Goal: Task Accomplishment & Management: Manage account settings

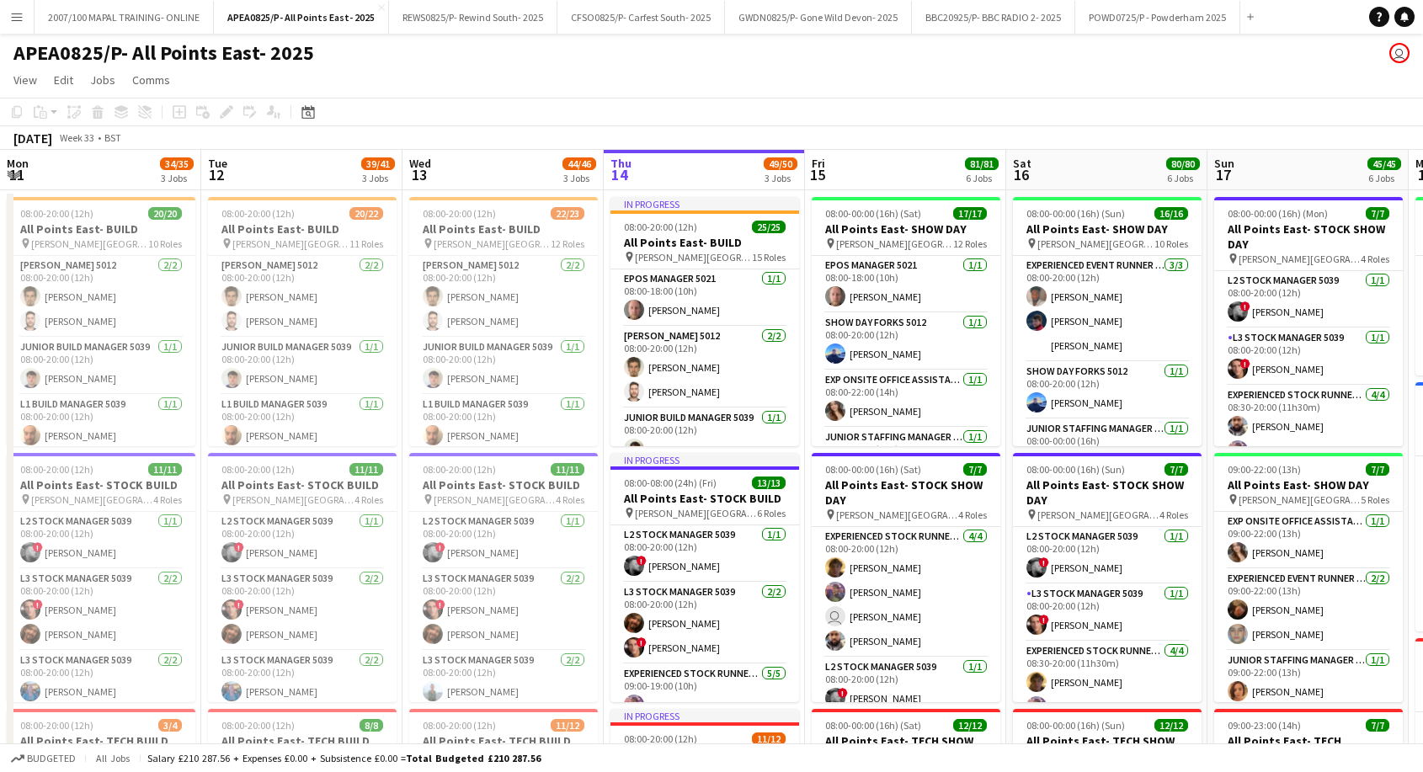
click at [14, 22] on app-icon "Menu" at bounding box center [16, 16] width 13 height 13
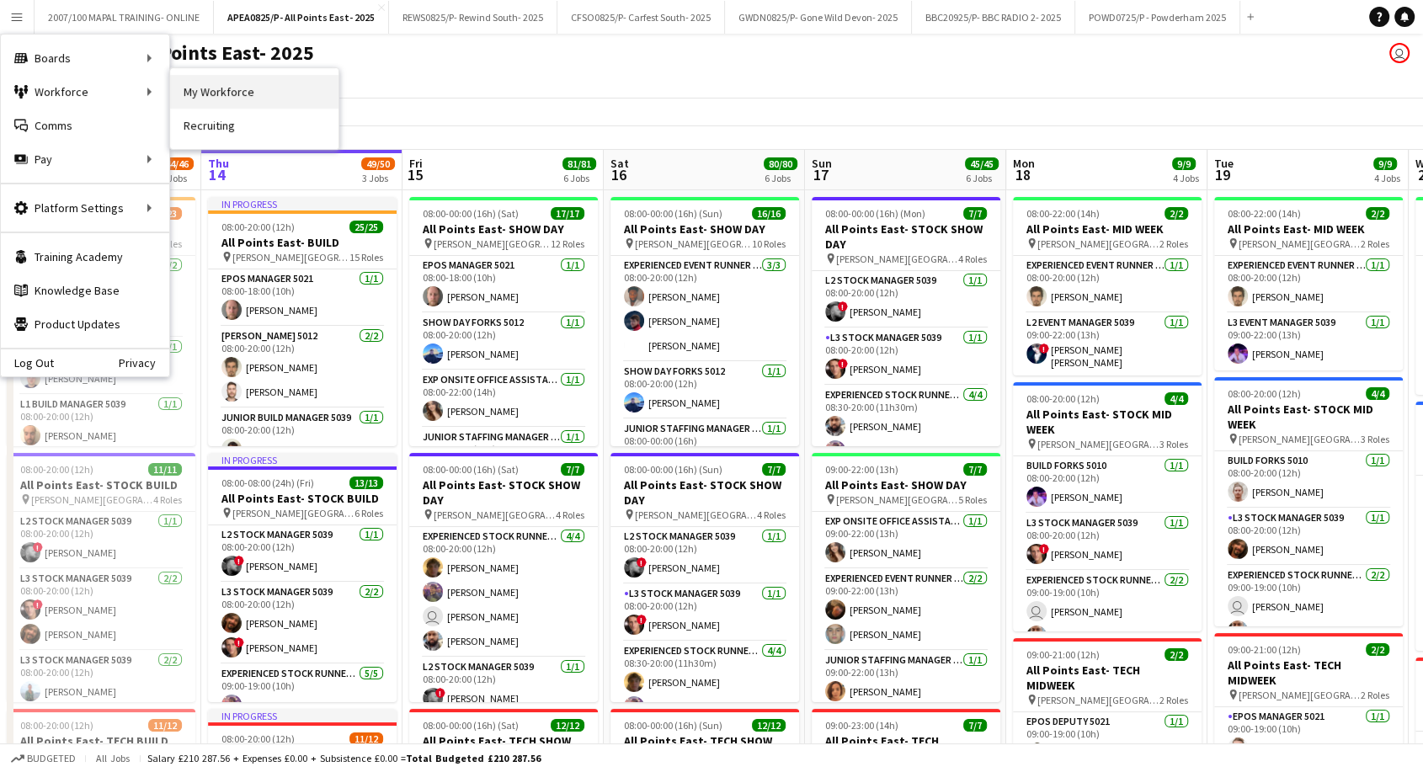
click at [198, 87] on link "My Workforce" at bounding box center [254, 92] width 168 height 34
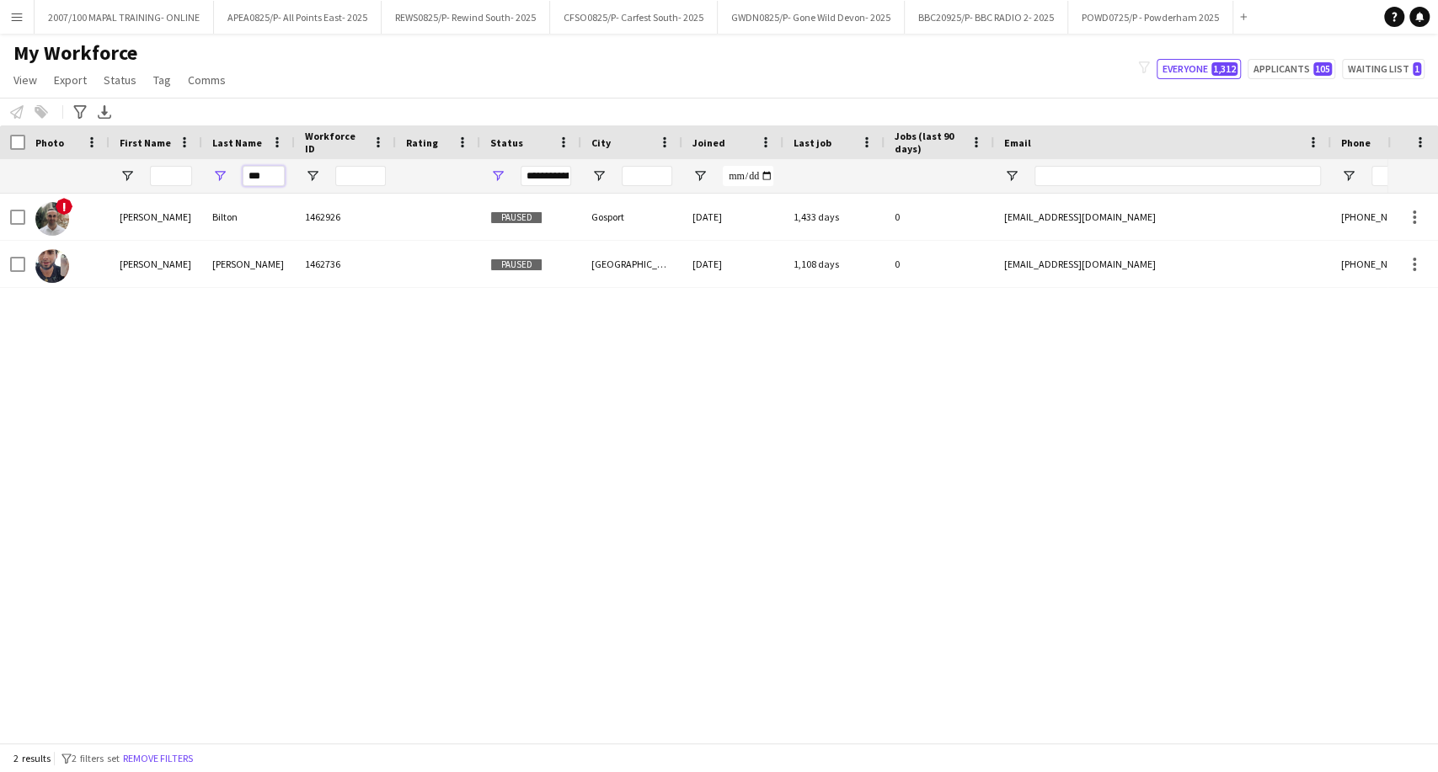
click at [247, 173] on input "***" at bounding box center [264, 176] width 42 height 20
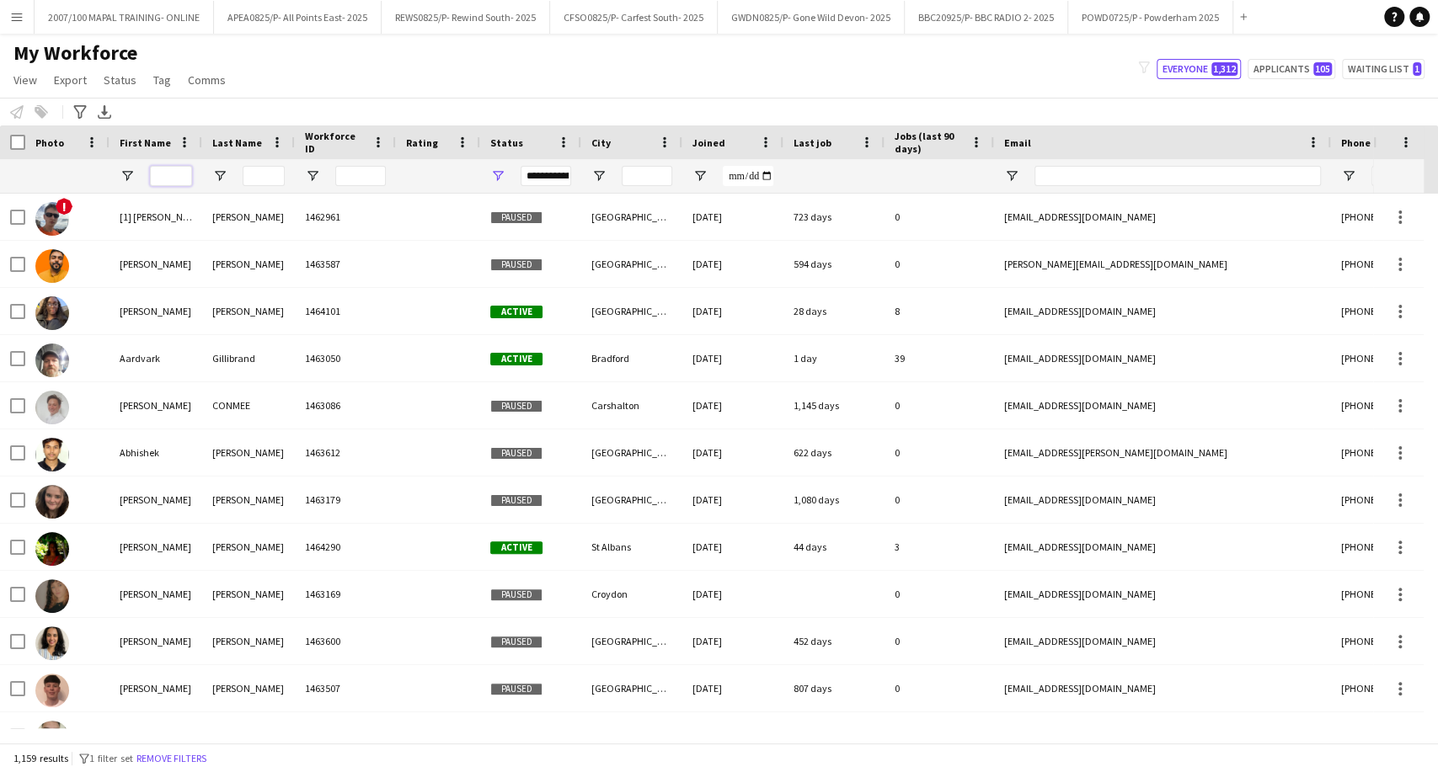
click at [165, 183] on input "First Name Filter Input" at bounding box center [171, 176] width 42 height 20
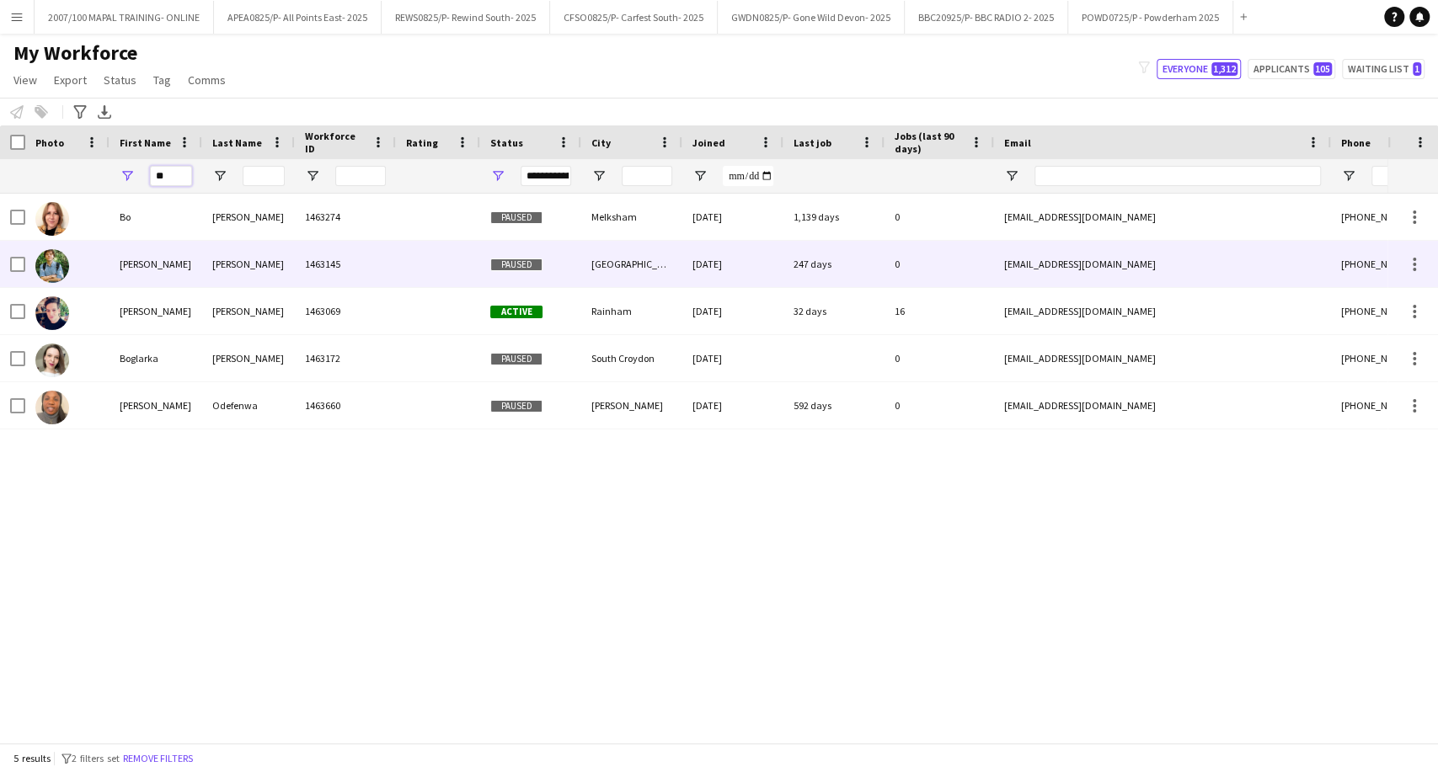
type input "**"
click at [270, 264] on div "Woodcock" at bounding box center [248, 264] width 93 height 46
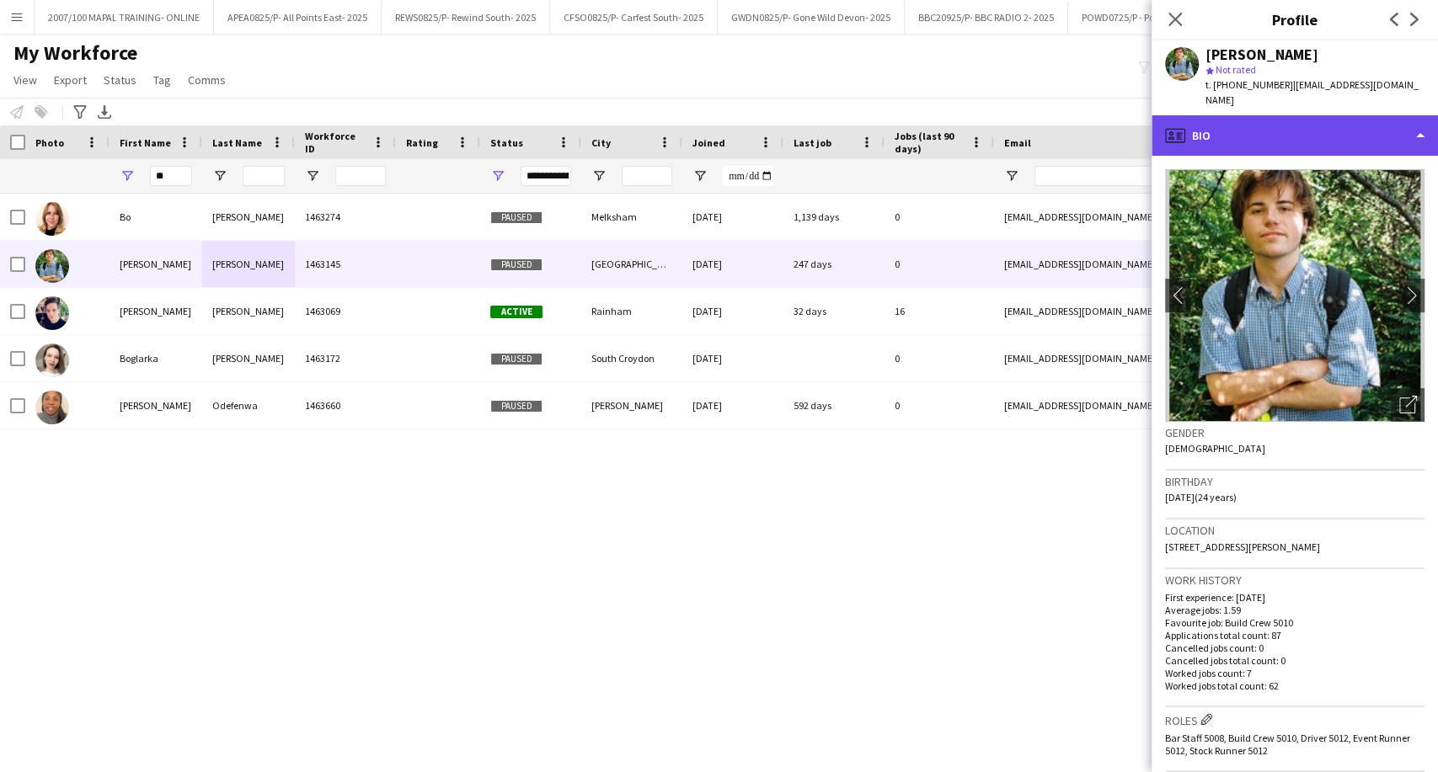
click at [1210, 123] on div "profile Bio" at bounding box center [1294, 135] width 286 height 40
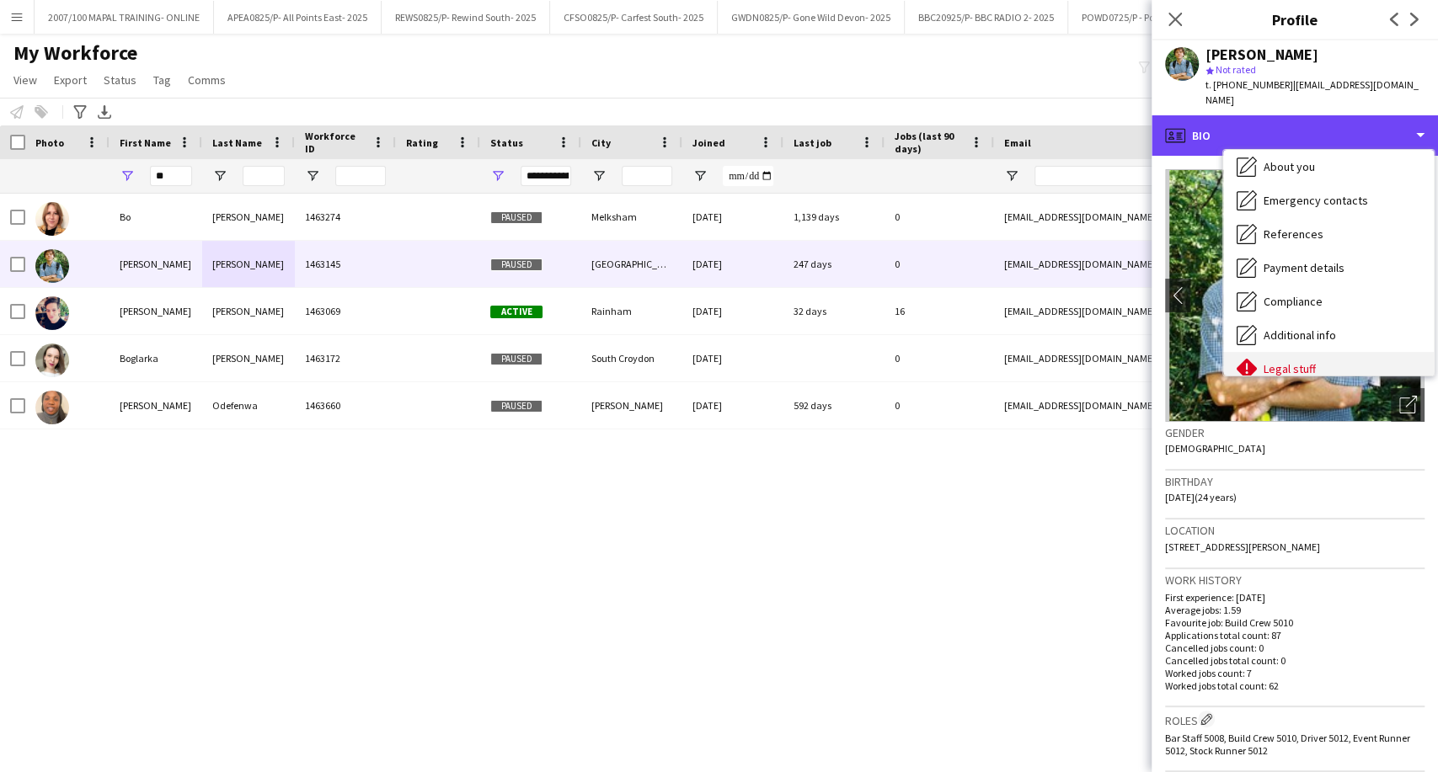
scroll to position [225, 0]
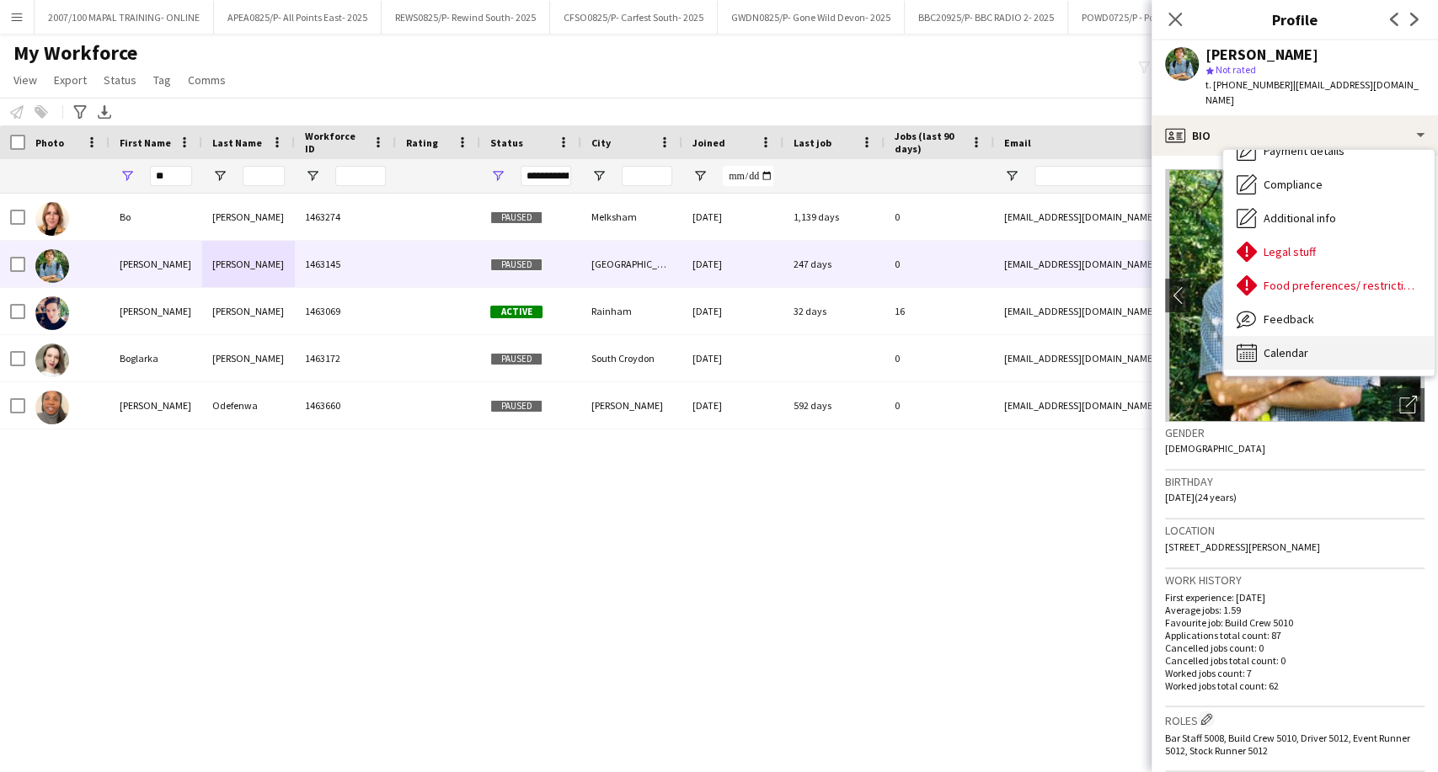
click at [1316, 343] on div "Calendar Calendar" at bounding box center [1328, 353] width 211 height 34
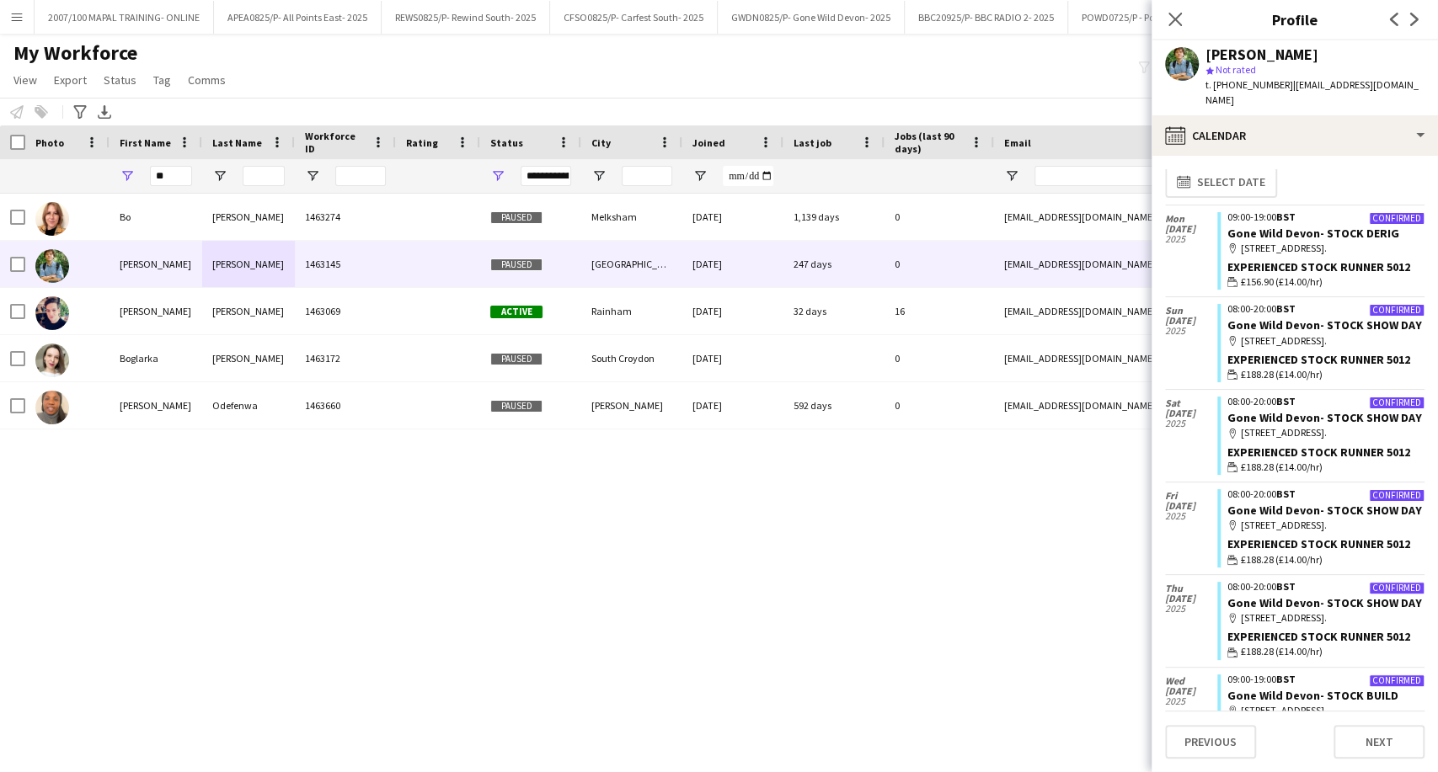
scroll to position [0, 0]
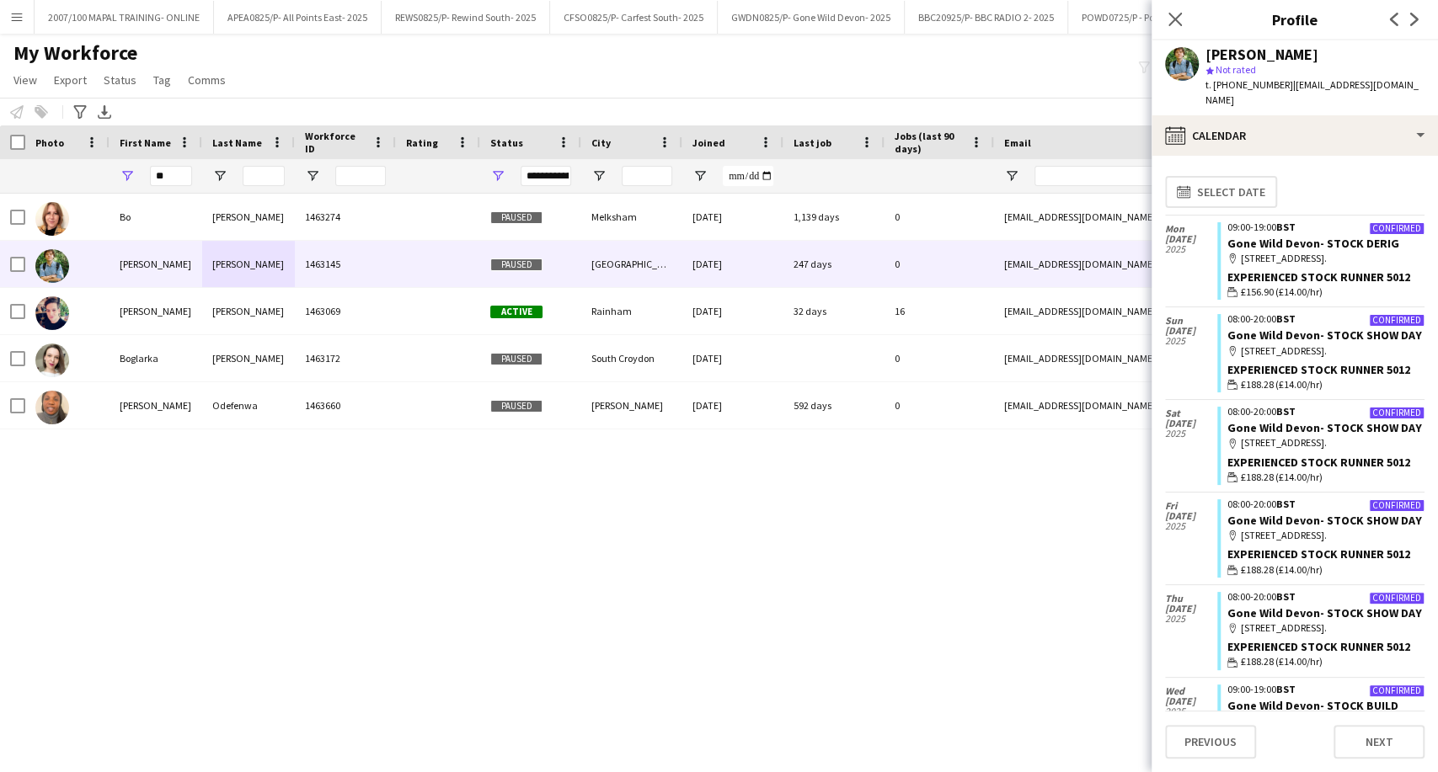
drag, startPoint x: 1428, startPoint y: 77, endPoint x: 1331, endPoint y: 86, distance: 97.3
click at [1331, 86] on app-profile-header "Bobby Woodcock star Not rated t. +447843151394 | bobbyewoodcock@gmail.com" at bounding box center [1294, 77] width 286 height 75
drag, startPoint x: 1413, startPoint y: 85, endPoint x: 1285, endPoint y: 84, distance: 128.0
click at [1285, 84] on div "Bobby Woodcock star Not rated t. +447843151394 | bobbyewoodcock@gmail.com" at bounding box center [1294, 77] width 286 height 75
copy span "bobbyewoodcock@gmail.com"
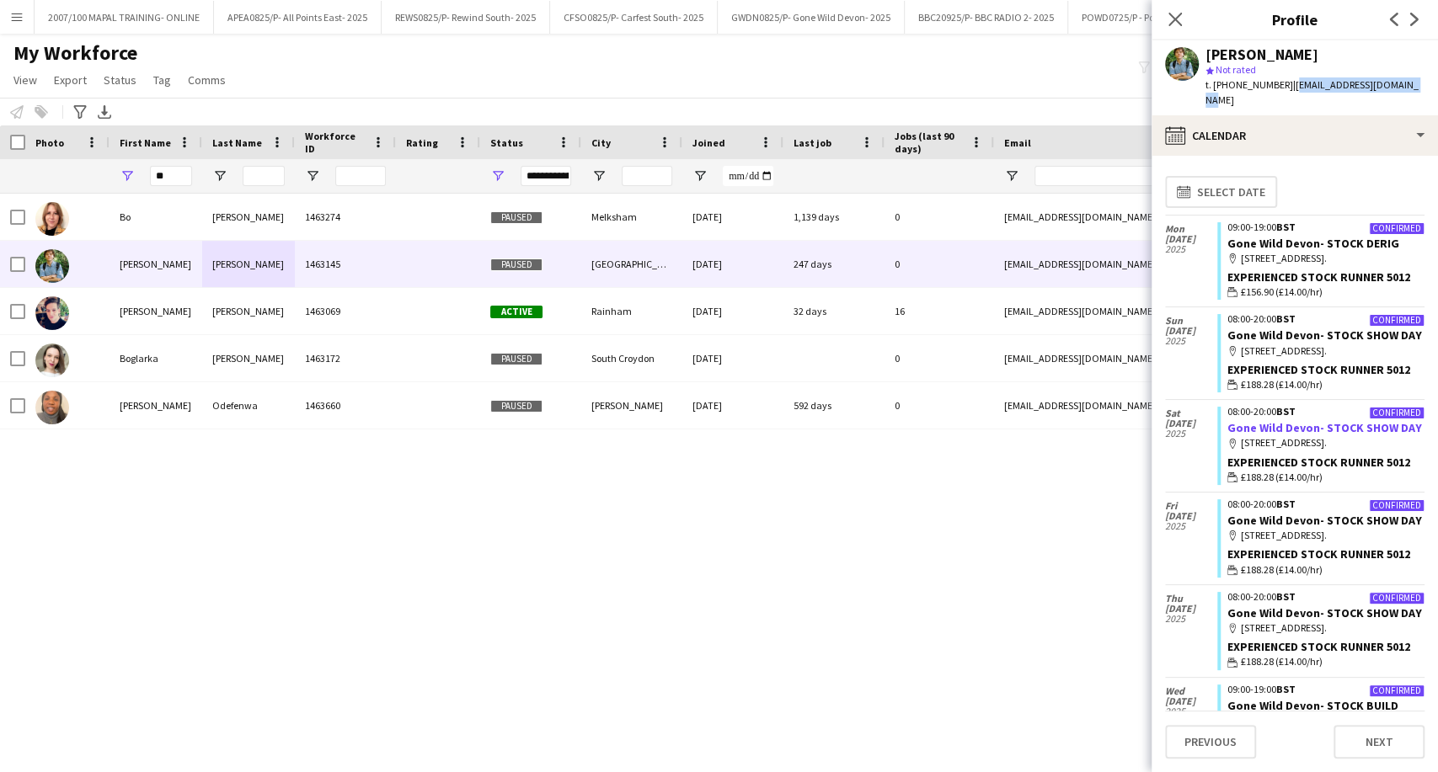
click at [1305, 435] on link "Gone Wild Devon- STOCK SHOW DAY" at bounding box center [1324, 427] width 195 height 15
click at [758, 14] on button "GWDN0825/P- Gone Wild Devon- 2025 Close" at bounding box center [811, 17] width 187 height 33
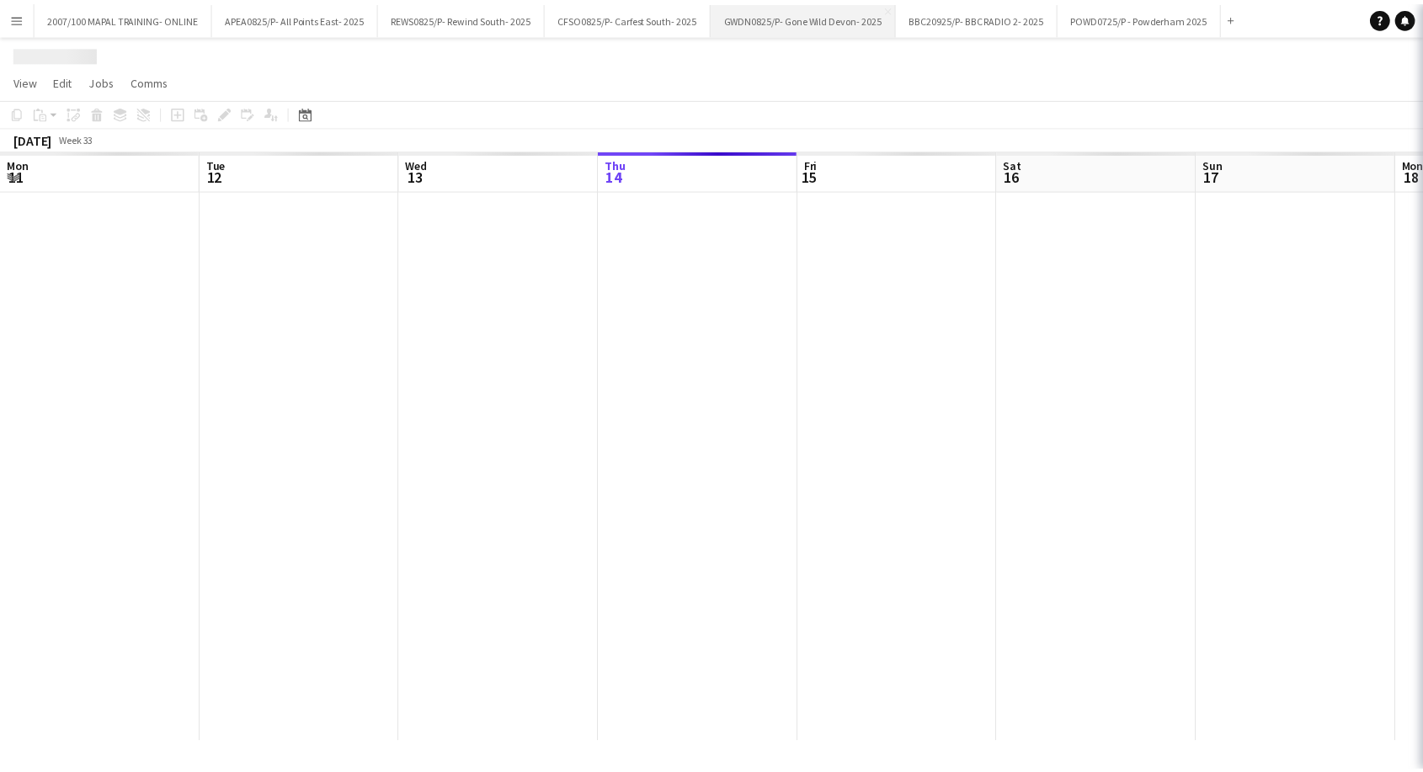
scroll to position [0, 403]
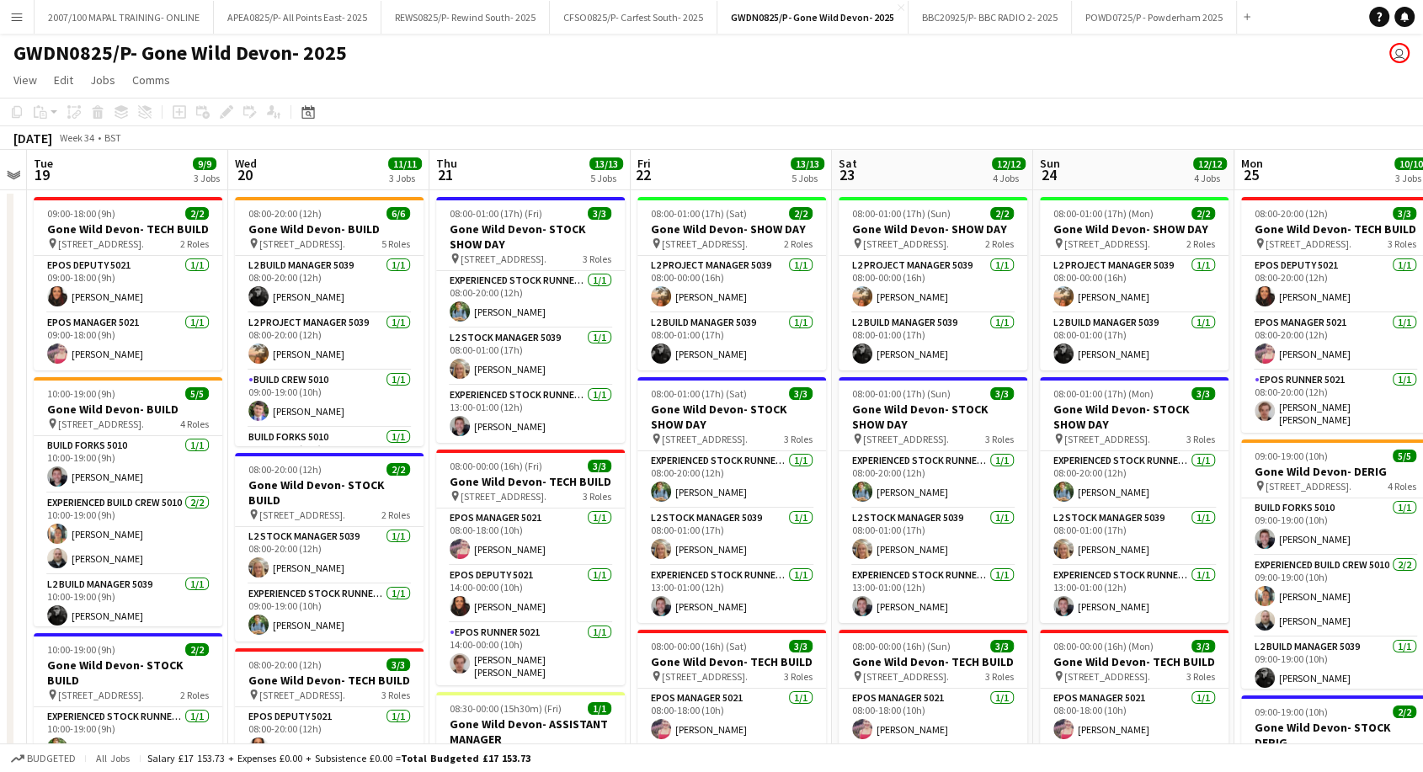
drag, startPoint x: 1156, startPoint y: 395, endPoint x: 0, endPoint y: 489, distance: 1160.2
click at [0, 489] on app-calendar-viewport "Sat 16 Sun 17 Mon 18 Tue 19 9/9 3 Jobs Wed 20 11/11 3 Jobs Thu 21 13/13 5 Jobs …" at bounding box center [711, 737] width 1423 height 1174
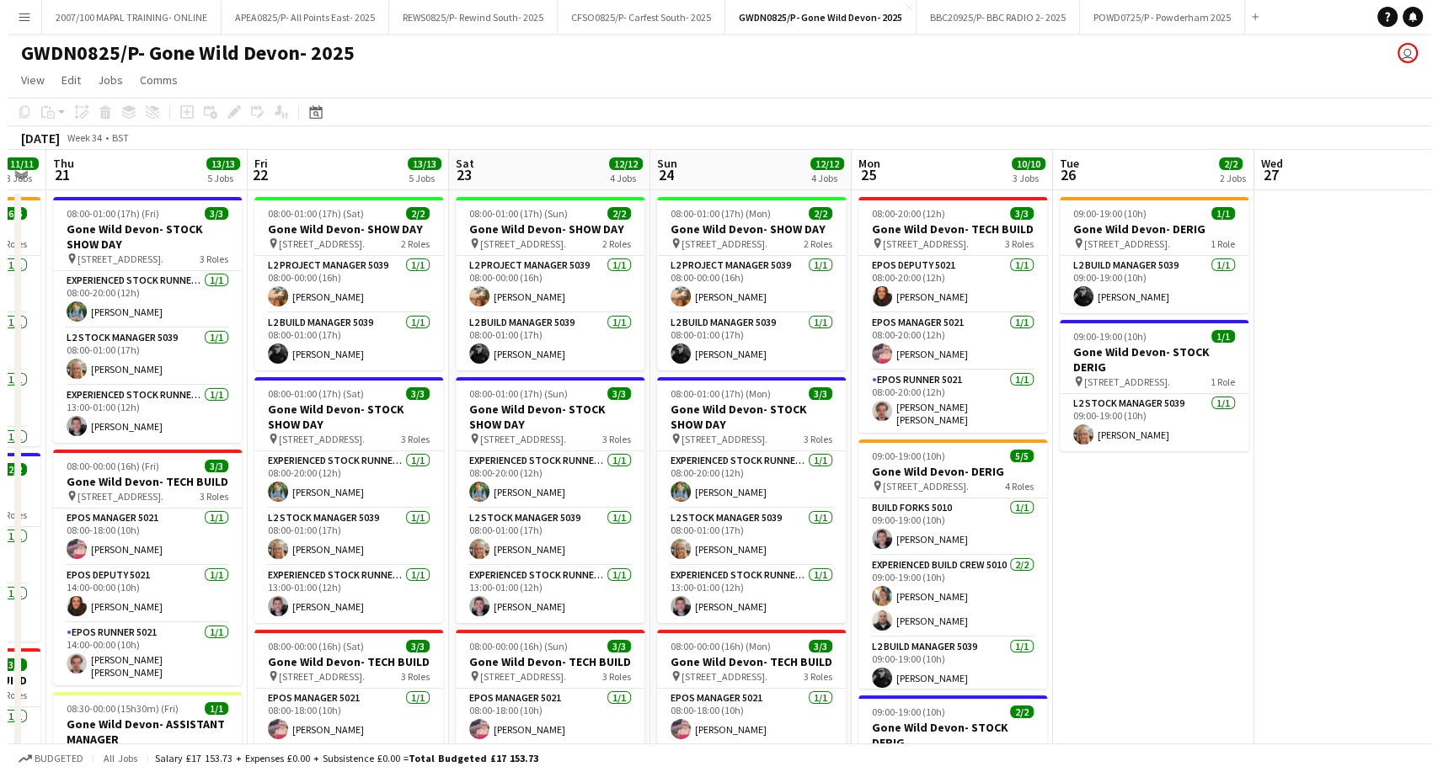
scroll to position [0, 493]
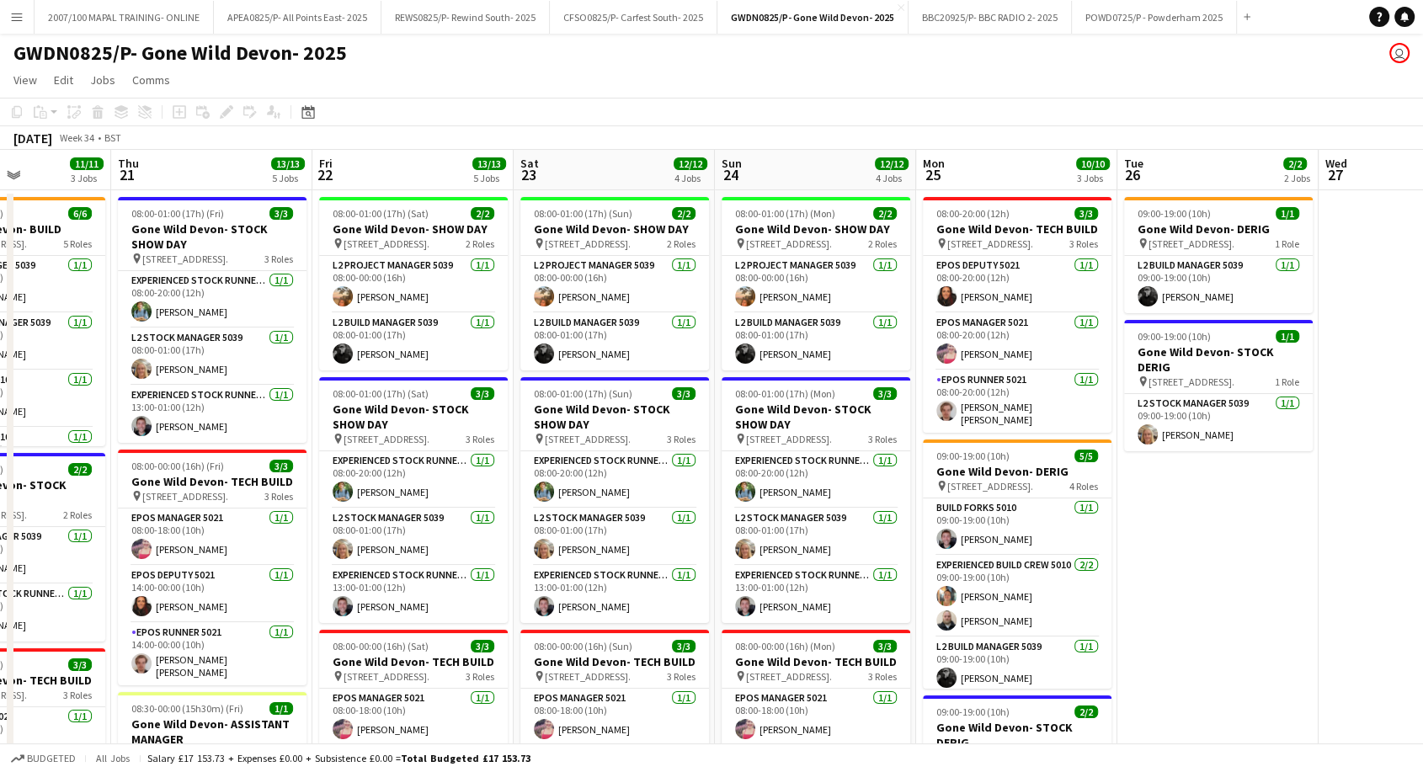
drag, startPoint x: 841, startPoint y: 477, endPoint x: 532, endPoint y: 493, distance: 309.5
click at [532, 493] on app-calendar-viewport "Mon 18 Tue 19 9/9 3 Jobs Wed 20 11/11 3 Jobs Thu 21 13/13 5 Jobs Fri 22 13/13 5…" at bounding box center [711, 737] width 1423 height 1174
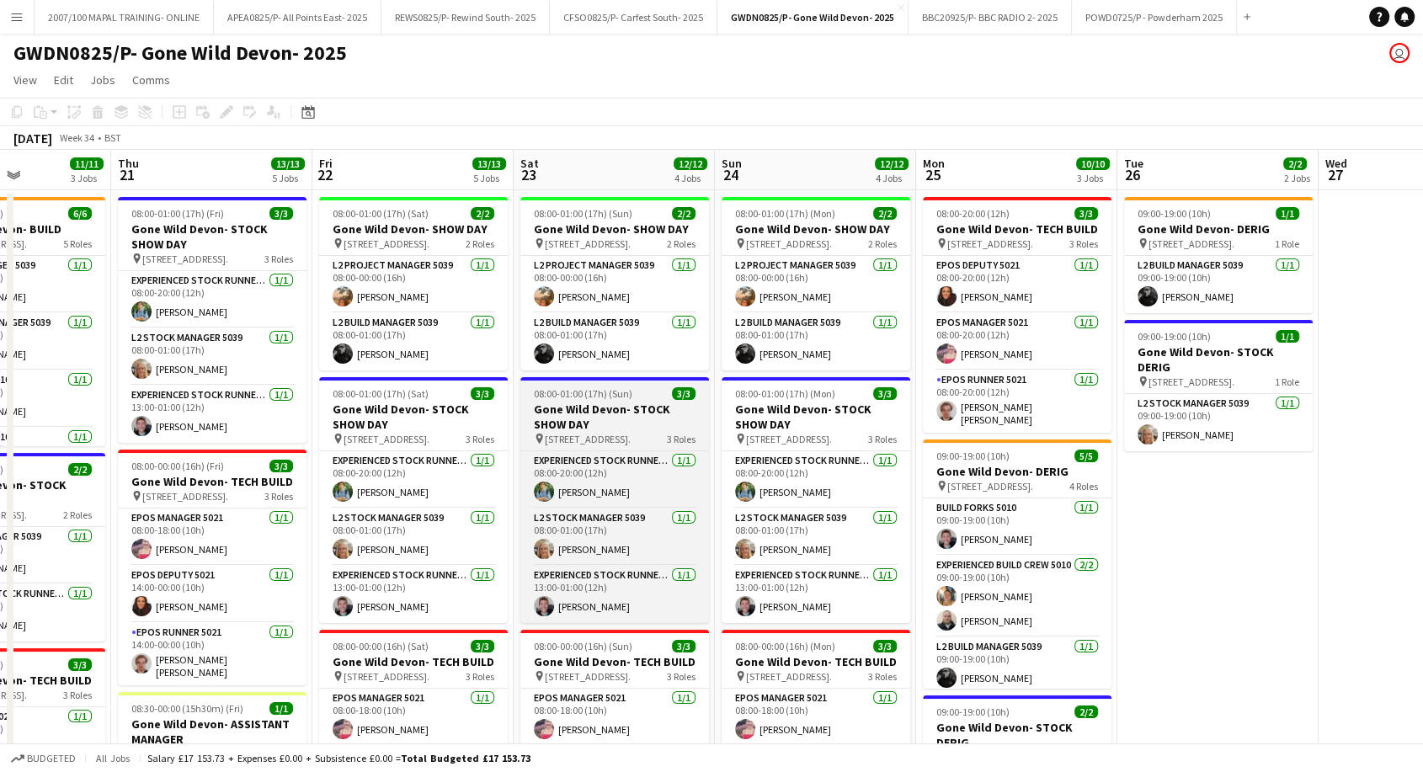
click at [543, 425] on h3 "Gone Wild Devon- STOCK SHOW DAY" at bounding box center [615, 417] width 189 height 30
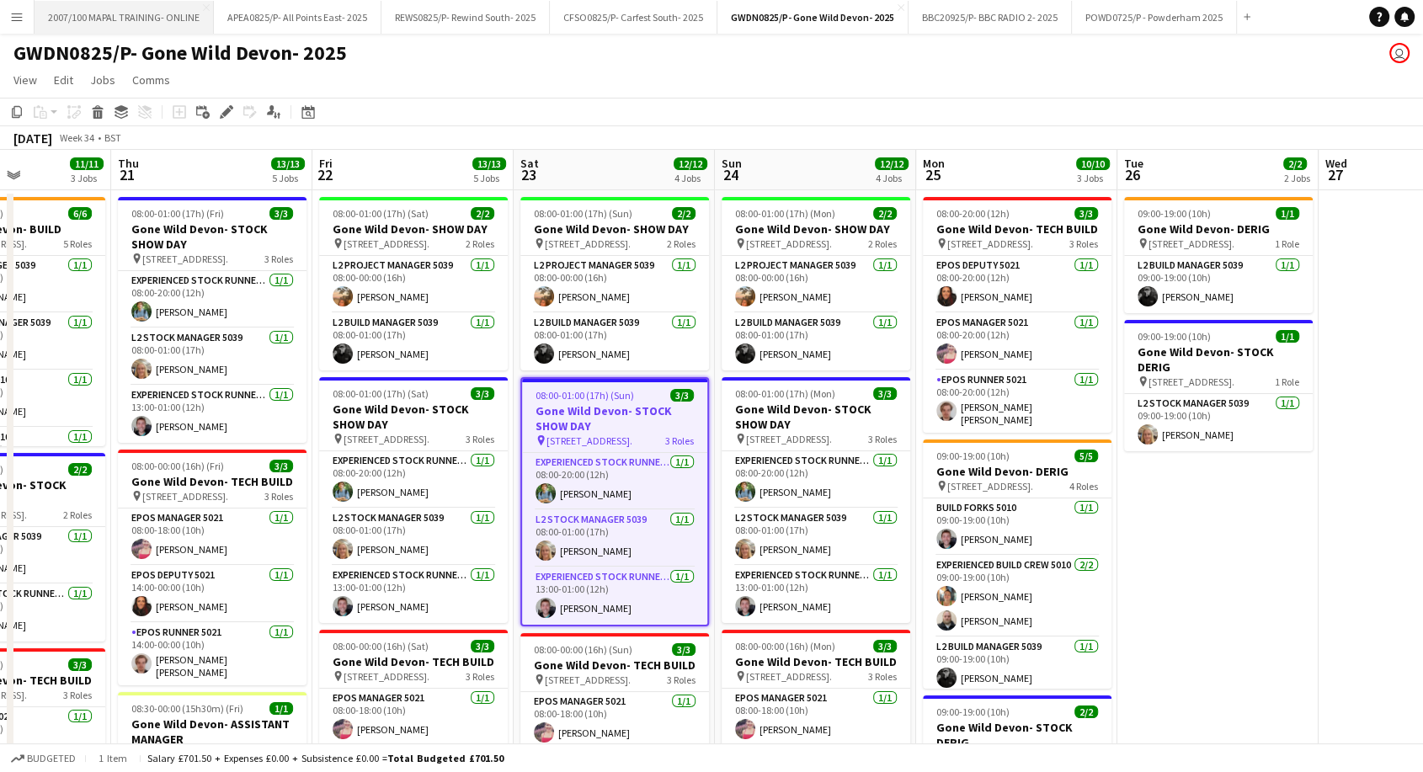
click at [62, 27] on button "2007/100 MAPAL TRAINING- ONLINE Close" at bounding box center [124, 17] width 179 height 33
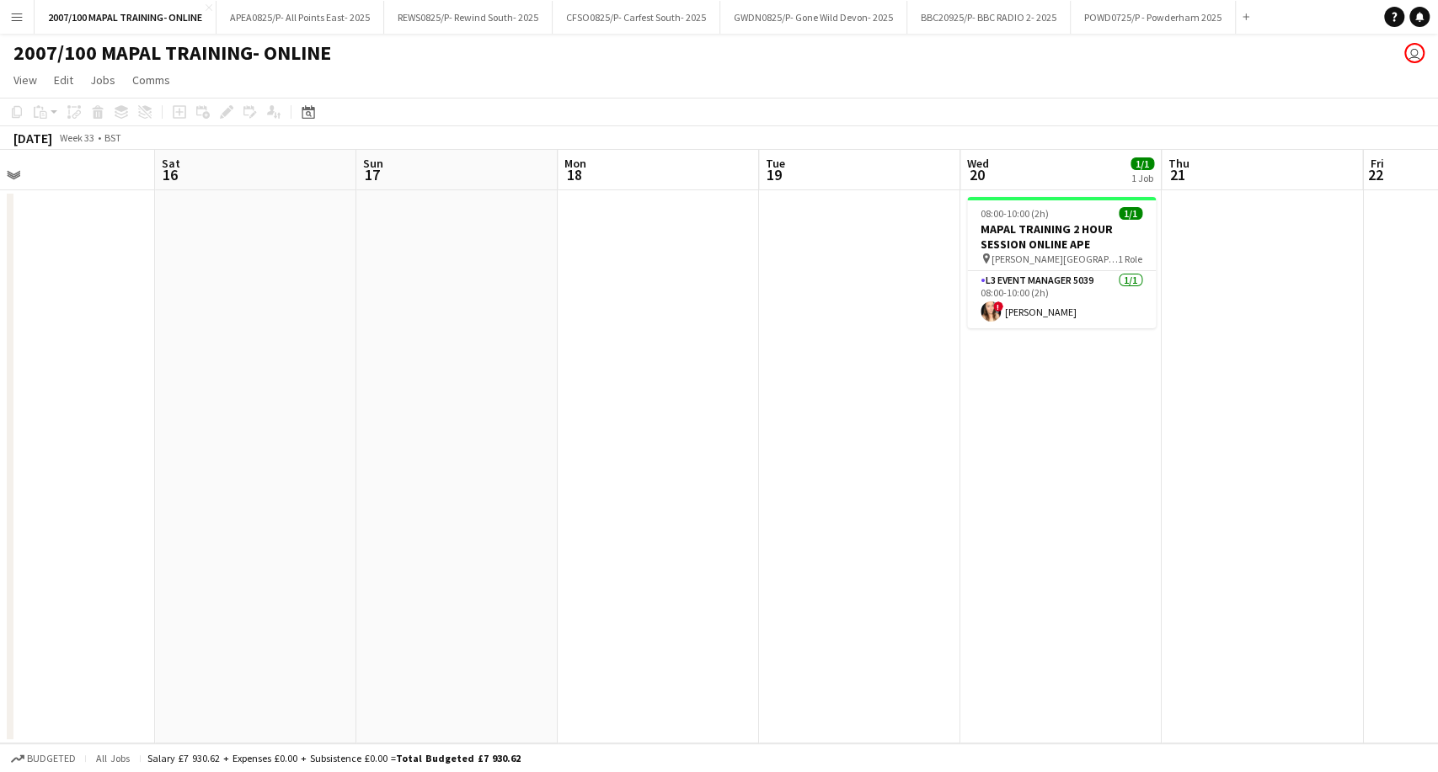
drag, startPoint x: 883, startPoint y: 291, endPoint x: 451, endPoint y: 297, distance: 431.3
click at [451, 297] on app-calendar-viewport "Mon 11 Tue 12 Wed 13 1/1 1 Job Thu 14 3/3 2 Jobs Fri 15 Sat 16 Sun 17 Mon 18 Tu…" at bounding box center [719, 447] width 1438 height 594
click at [671, 270] on app-date-cell at bounding box center [658, 466] width 201 height 553
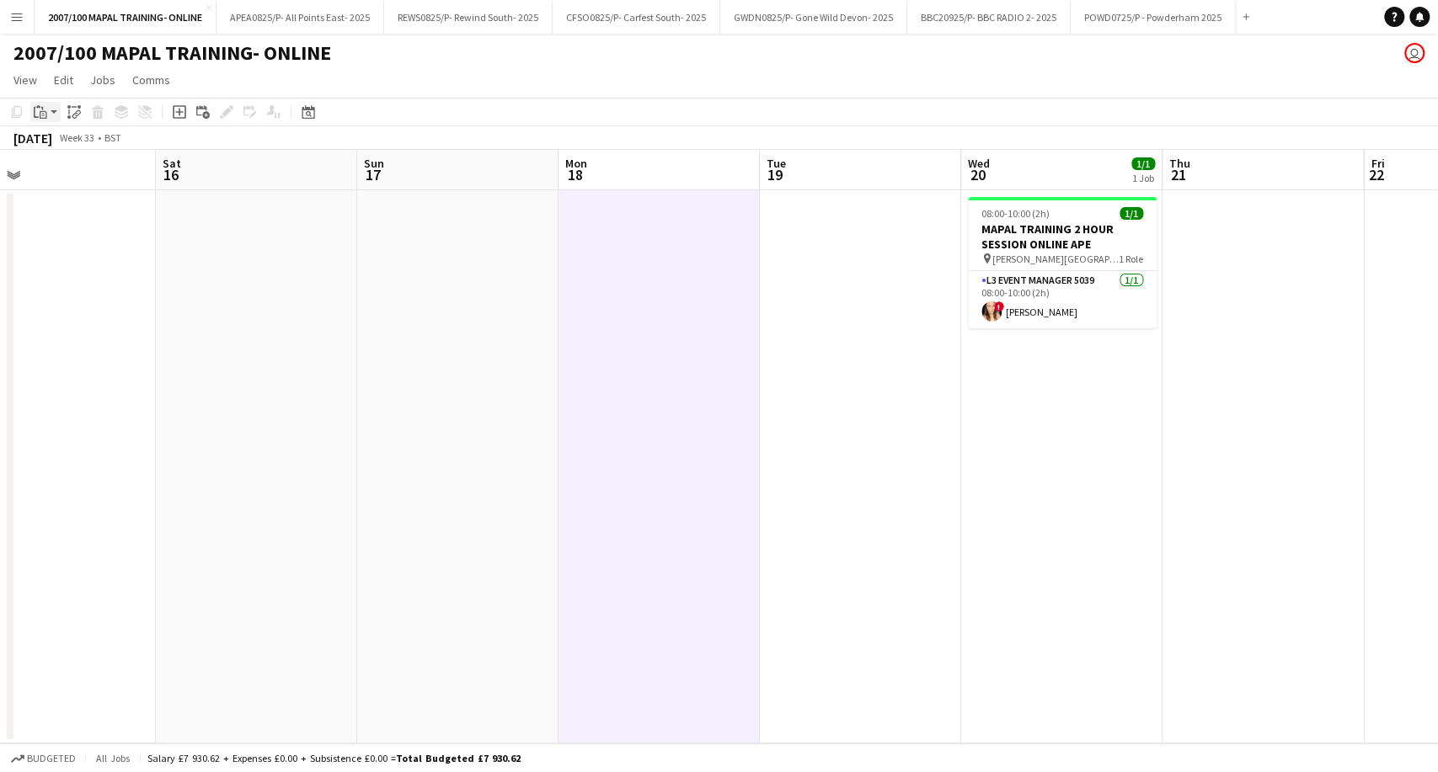
click at [42, 107] on icon at bounding box center [42, 108] width 2 height 3
click at [98, 173] on link "Paste with crew Ctrl+Shift+V" at bounding box center [124, 172] width 158 height 15
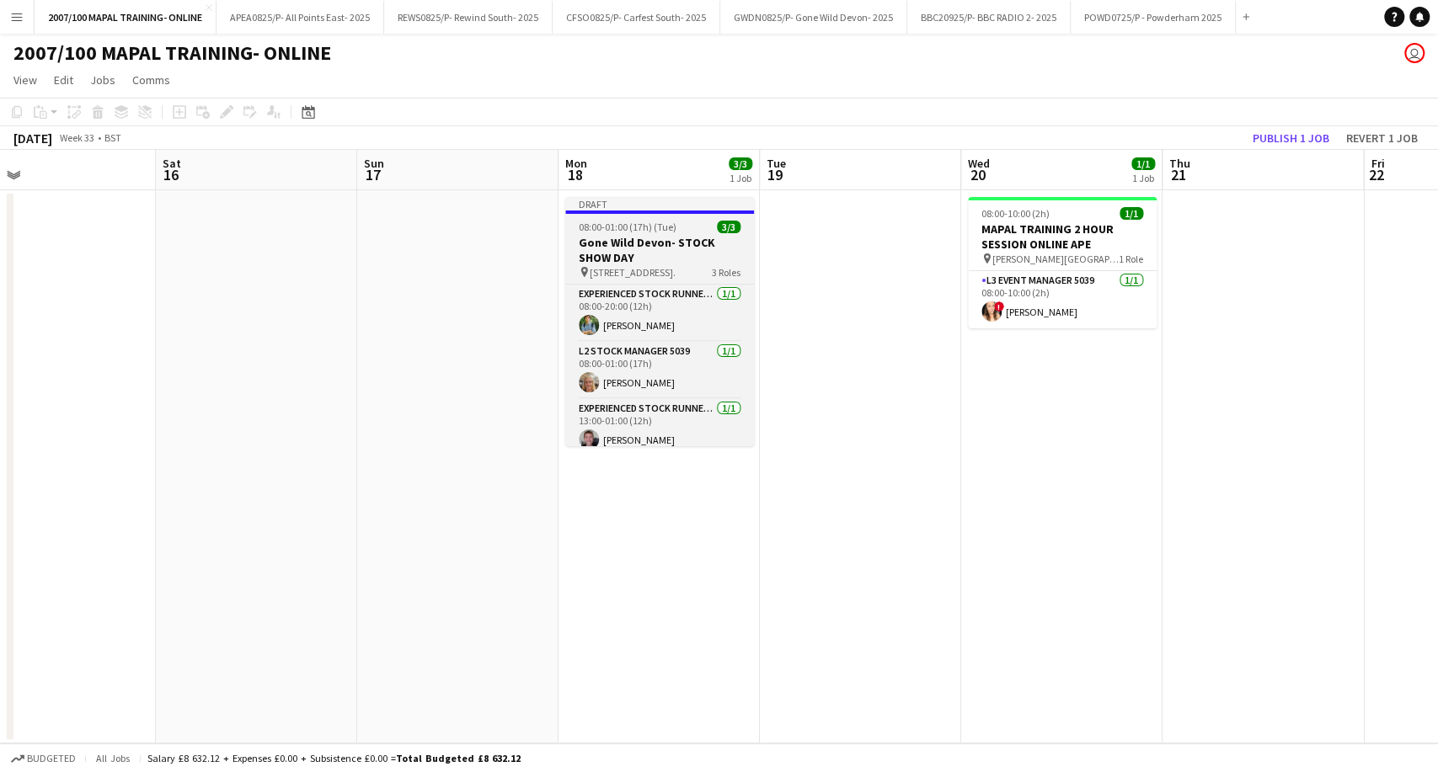
click at [621, 241] on h3 "Gone Wild Devon- STOCK SHOW DAY" at bounding box center [659, 250] width 189 height 30
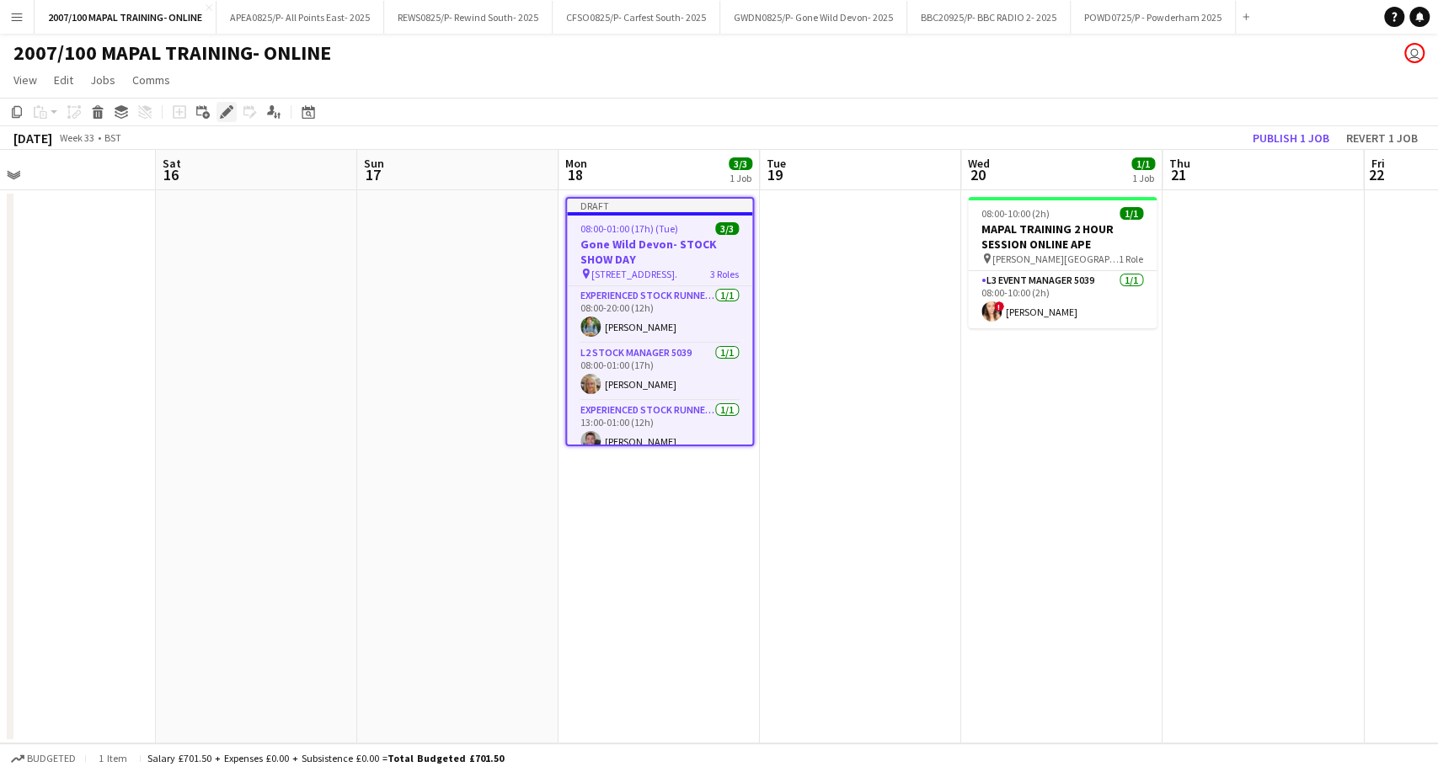
click at [226, 109] on icon at bounding box center [226, 112] width 9 height 9
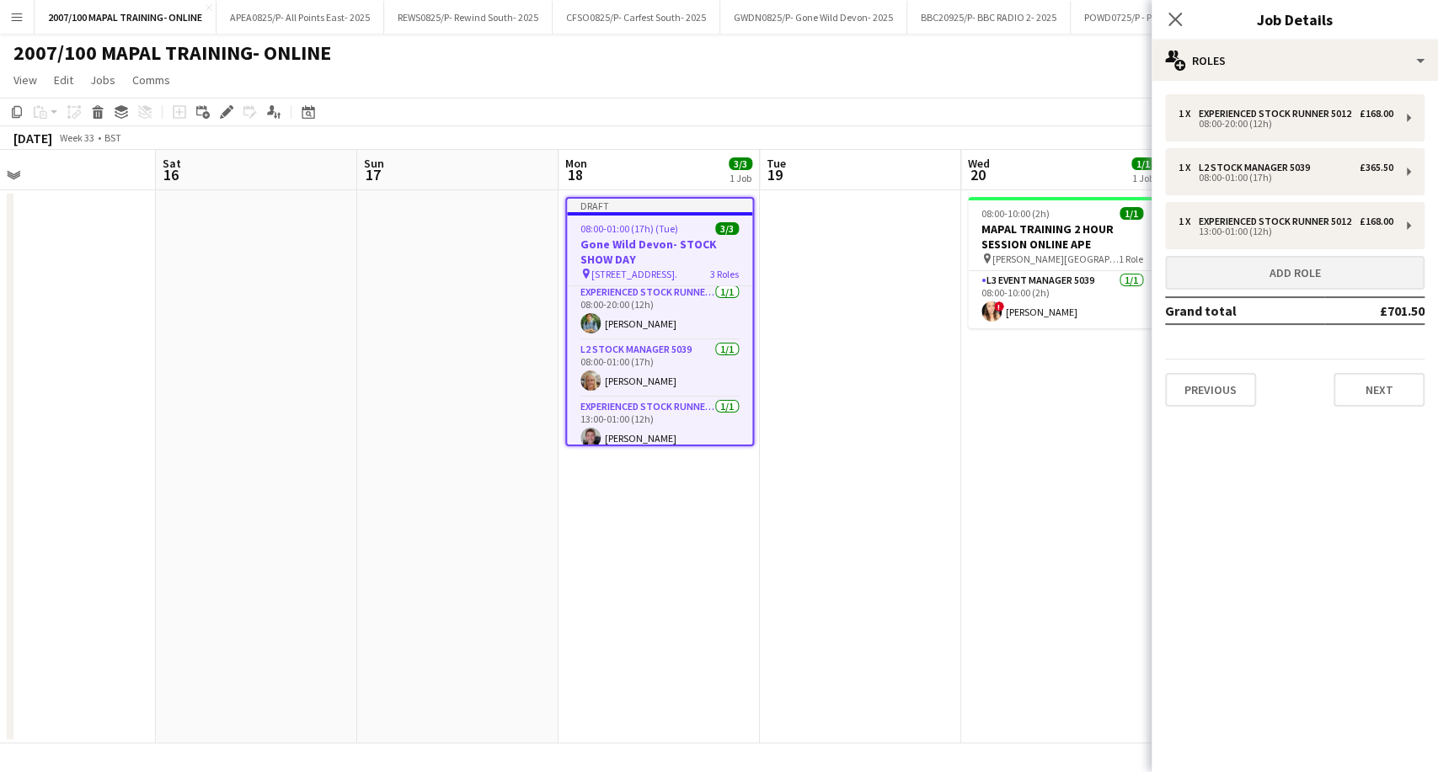
scroll to position [0, 0]
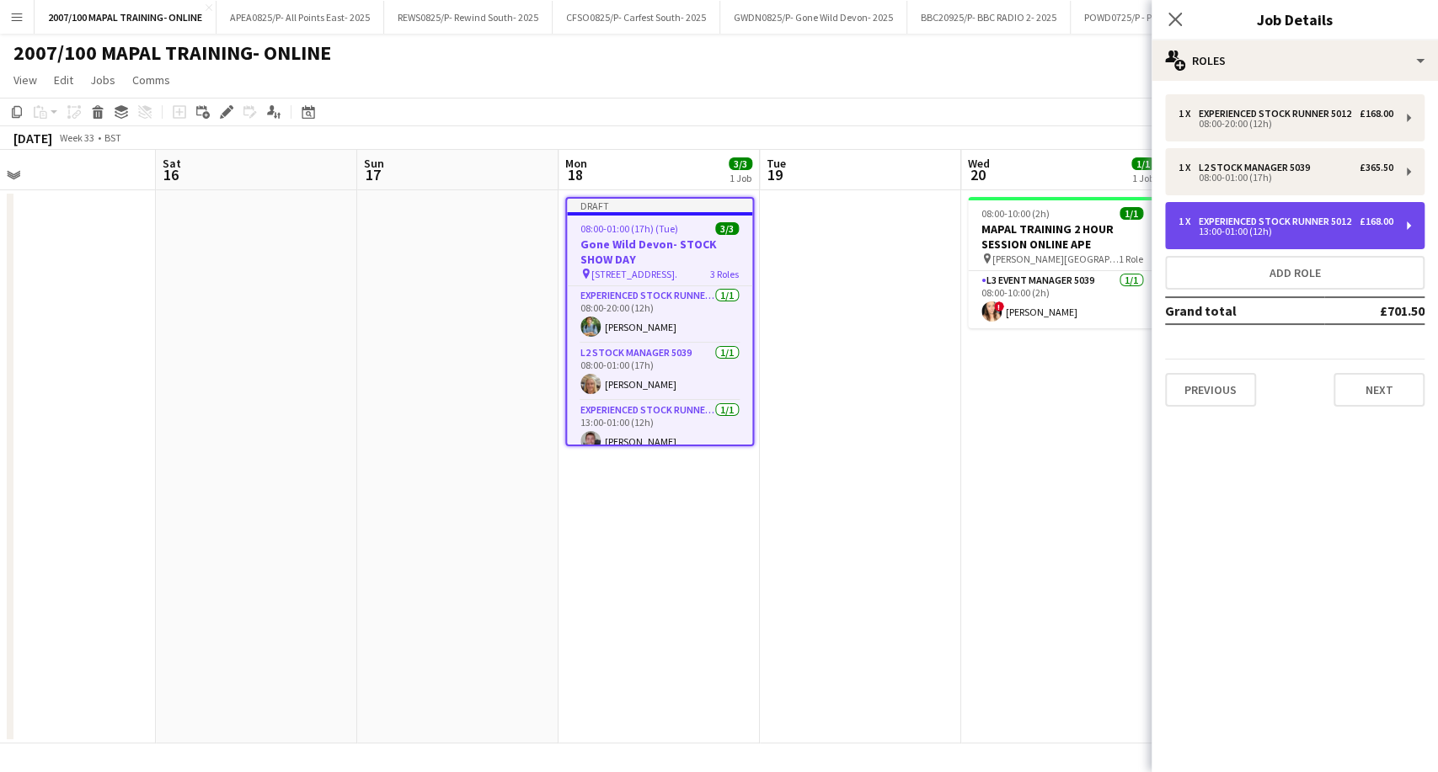
click at [1269, 227] on div "Experienced Stock Runner 5012" at bounding box center [1278, 222] width 159 height 12
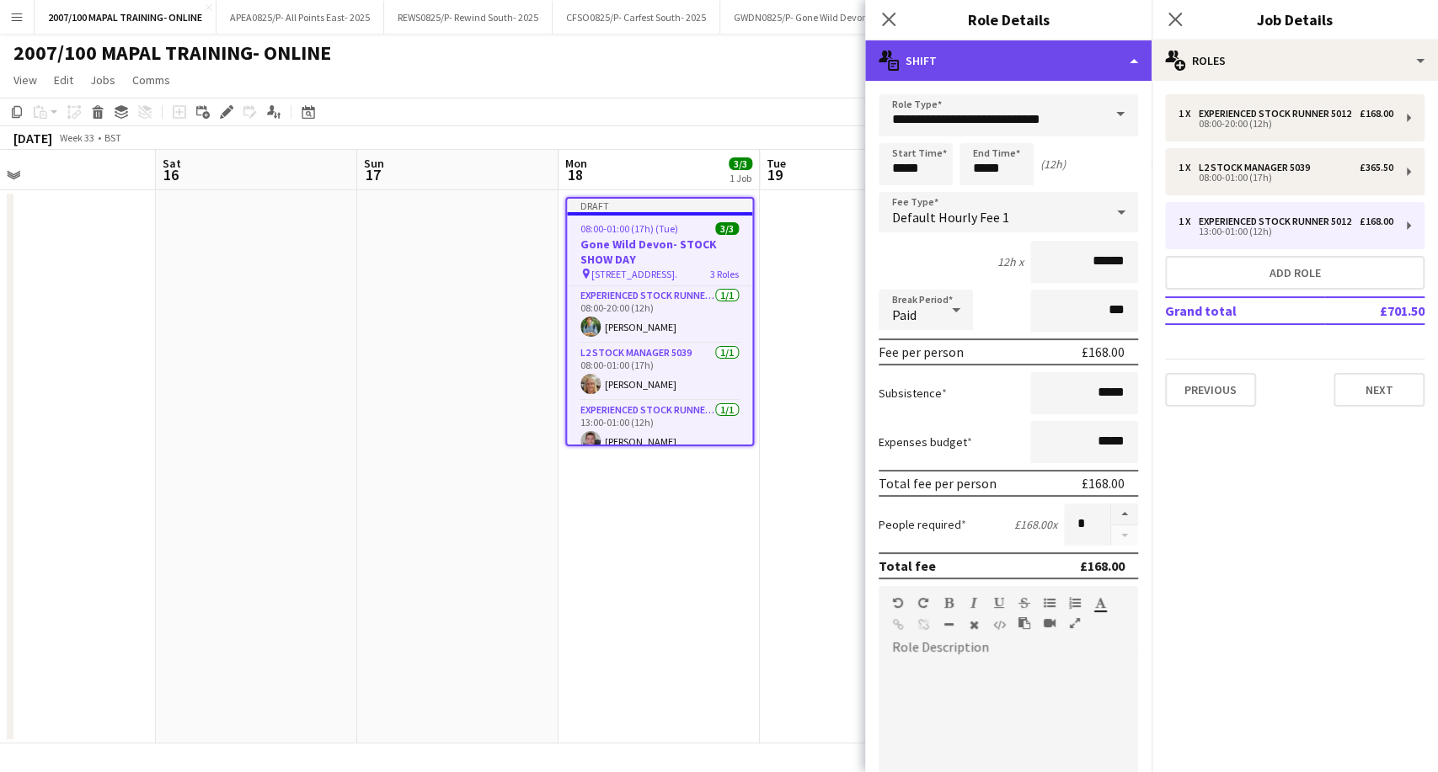
click at [1086, 67] on div "multiple-actions-text Shift" at bounding box center [1008, 60] width 286 height 40
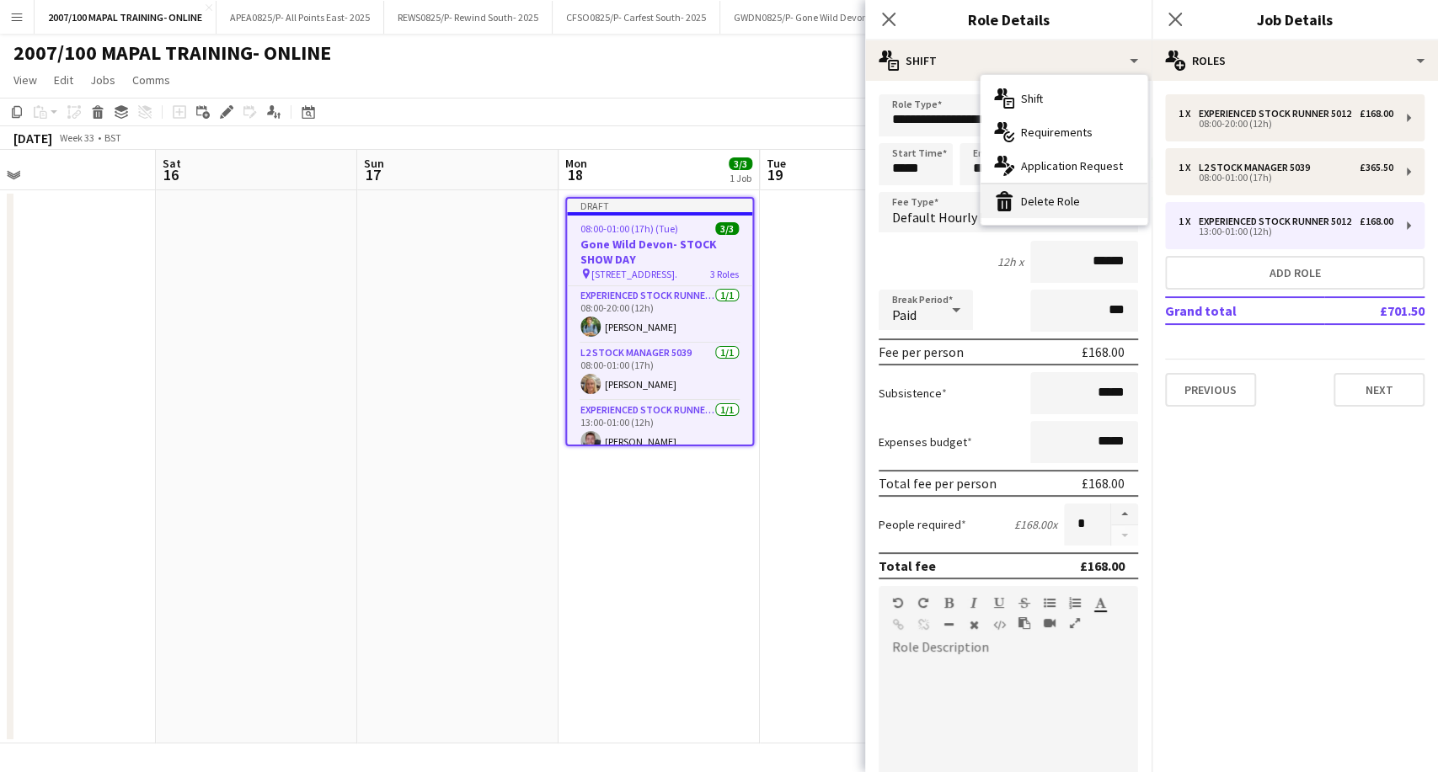
click at [1081, 201] on div "bin-2 Delete Role" at bounding box center [1063, 201] width 167 height 34
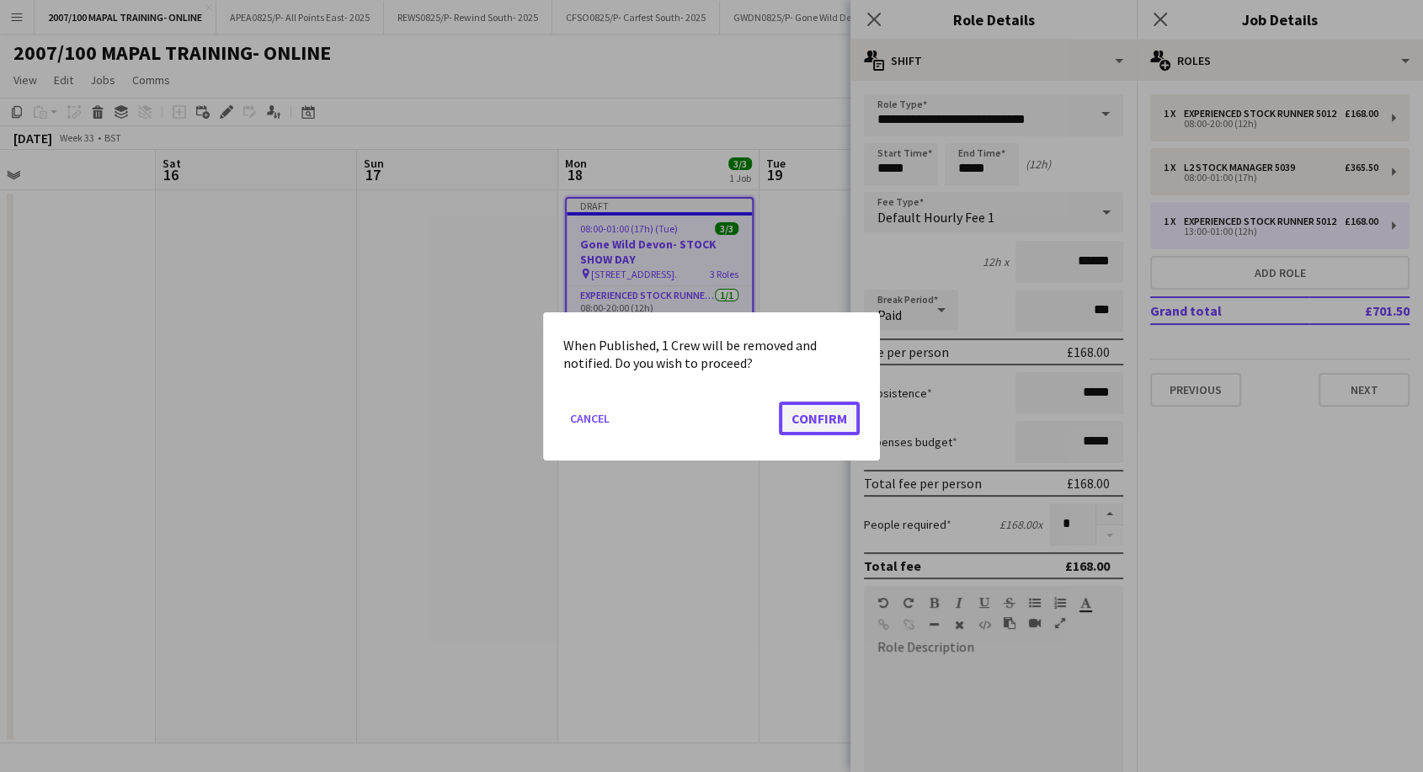
click at [788, 415] on button "Confirm" at bounding box center [819, 418] width 81 height 34
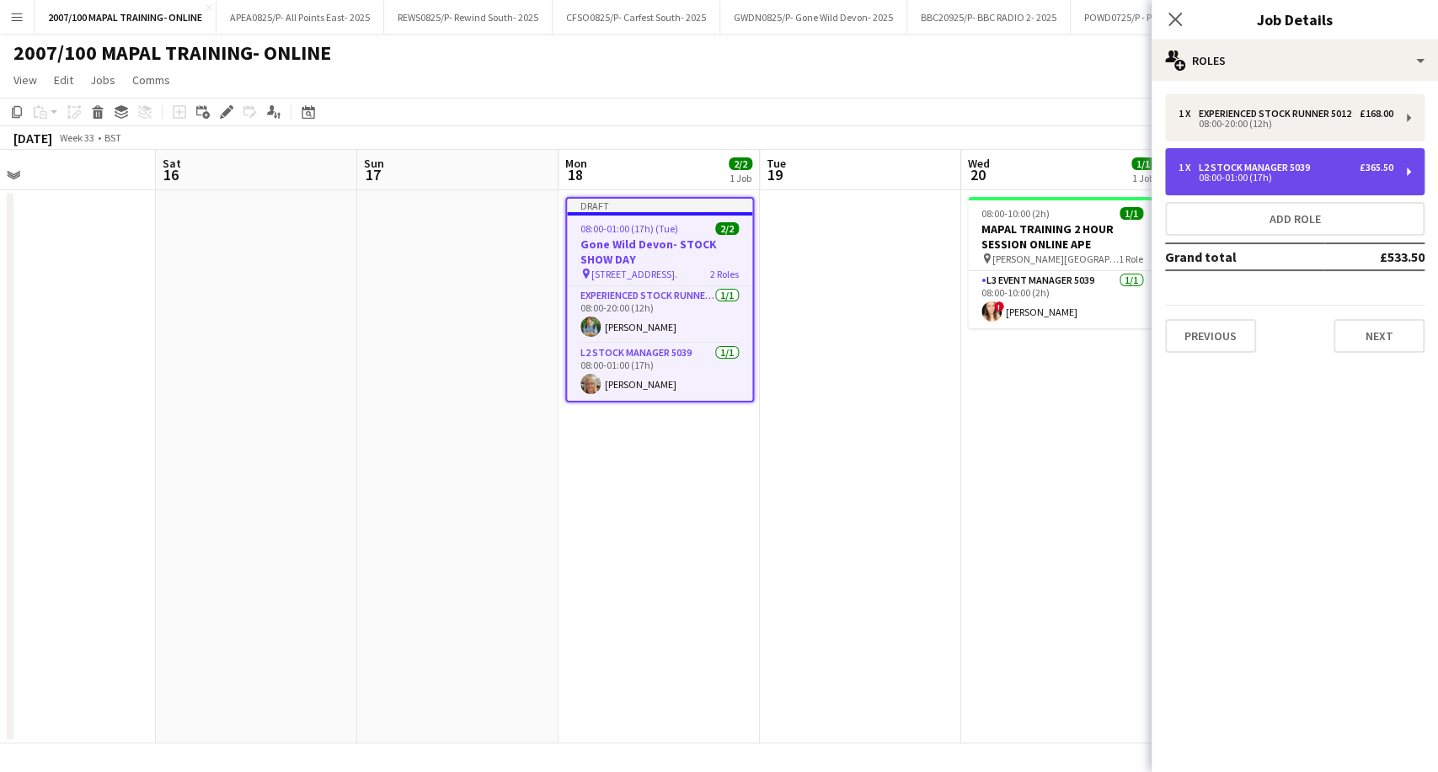
click at [1293, 182] on div "08:00-01:00 (17h)" at bounding box center [1285, 178] width 215 height 8
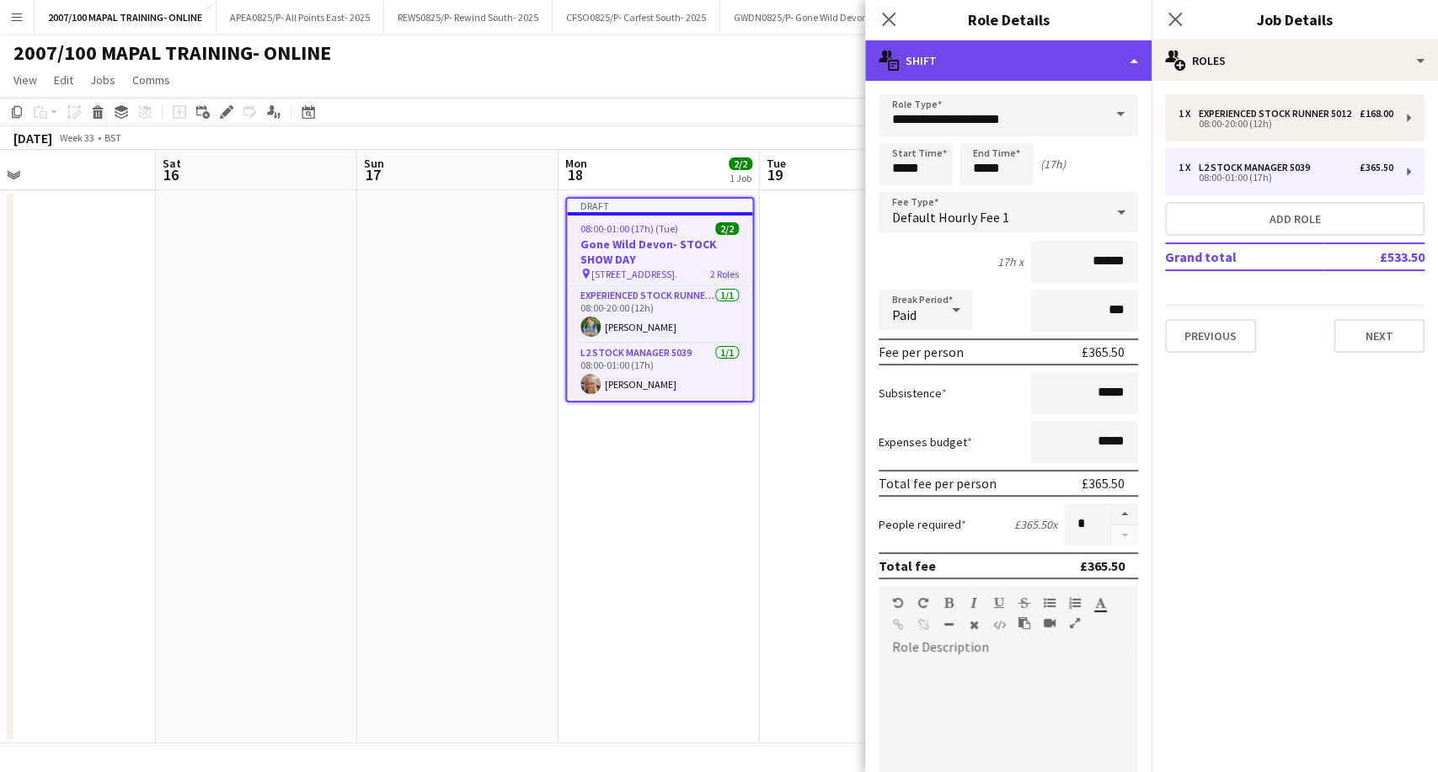
click at [1098, 64] on div "multiple-actions-text Shift" at bounding box center [1008, 60] width 286 height 40
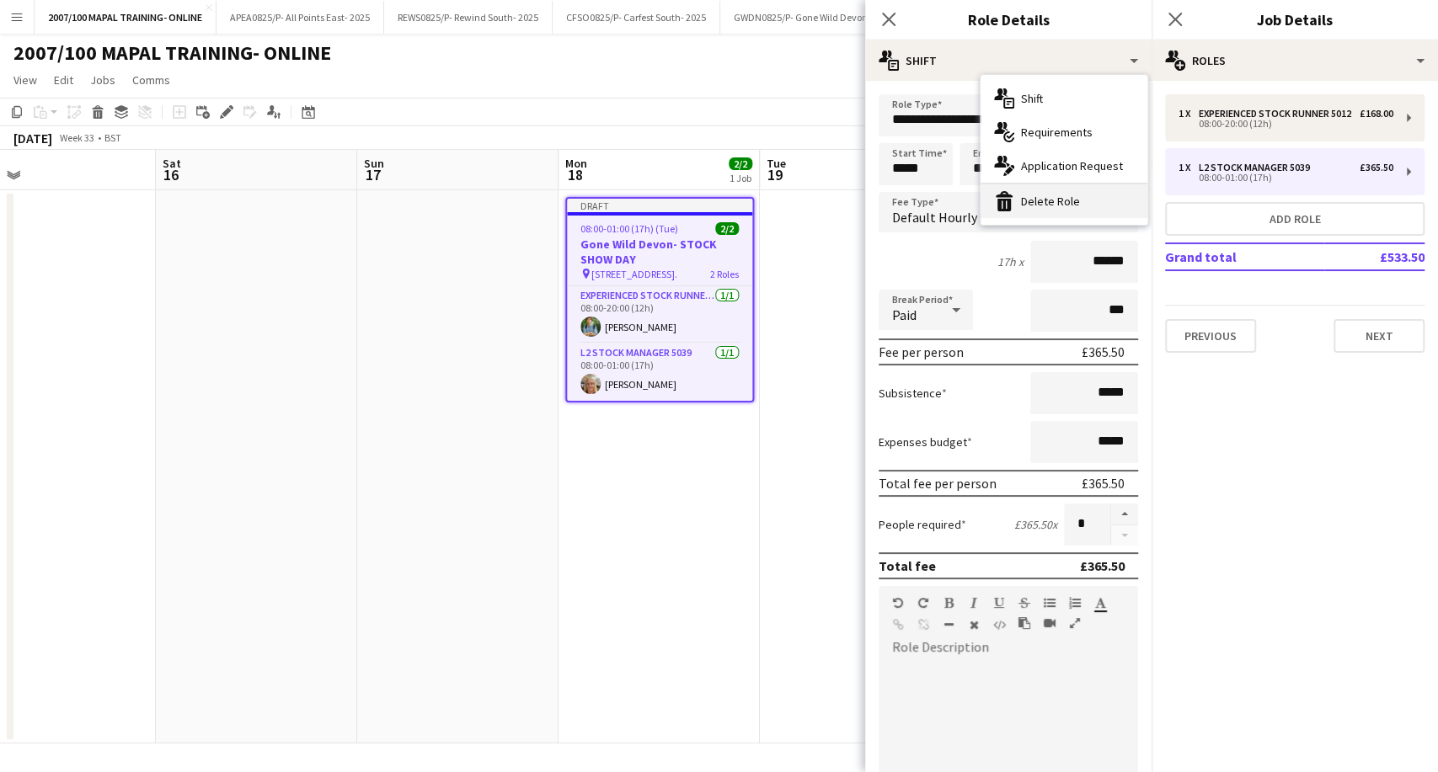
click at [1075, 197] on div "bin-2 Delete Role" at bounding box center [1063, 201] width 167 height 34
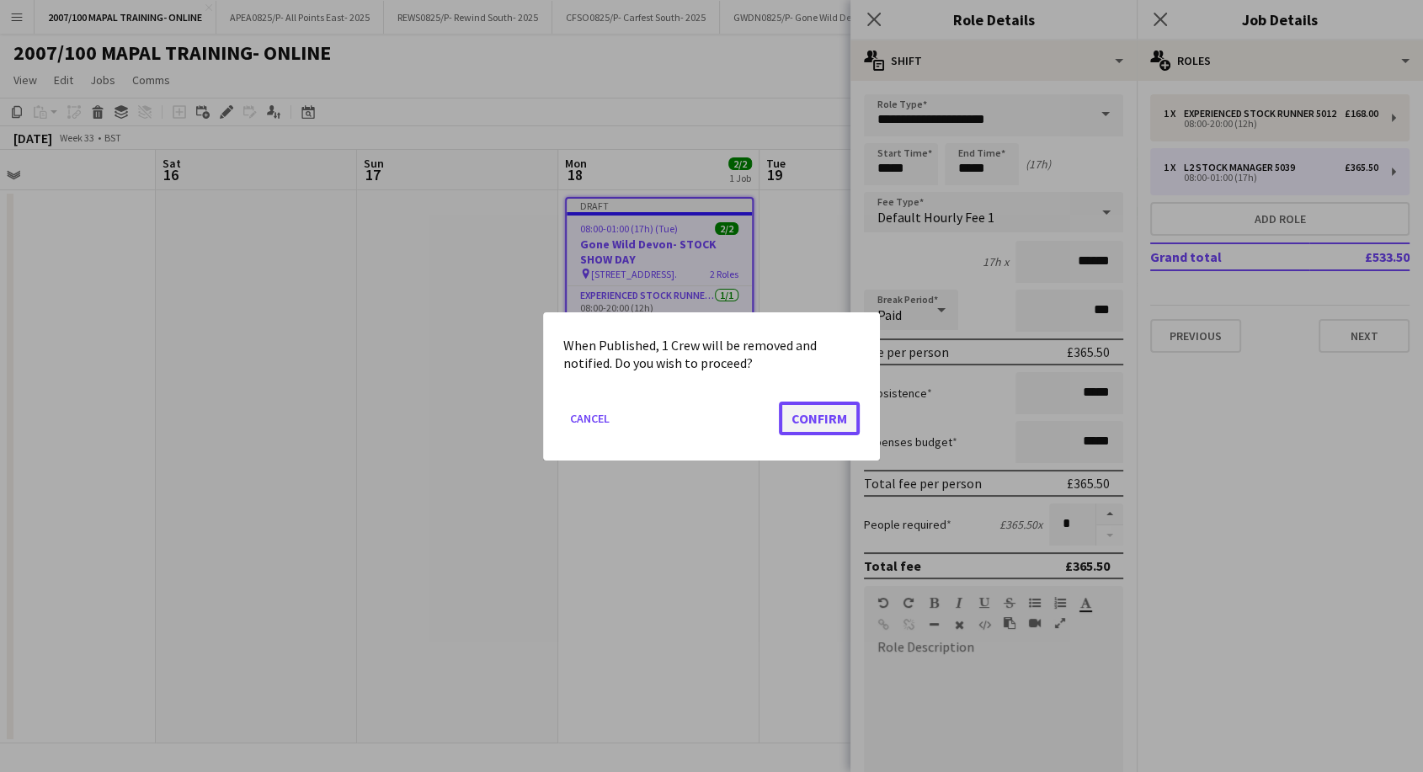
click at [815, 420] on button "Confirm" at bounding box center [819, 418] width 81 height 34
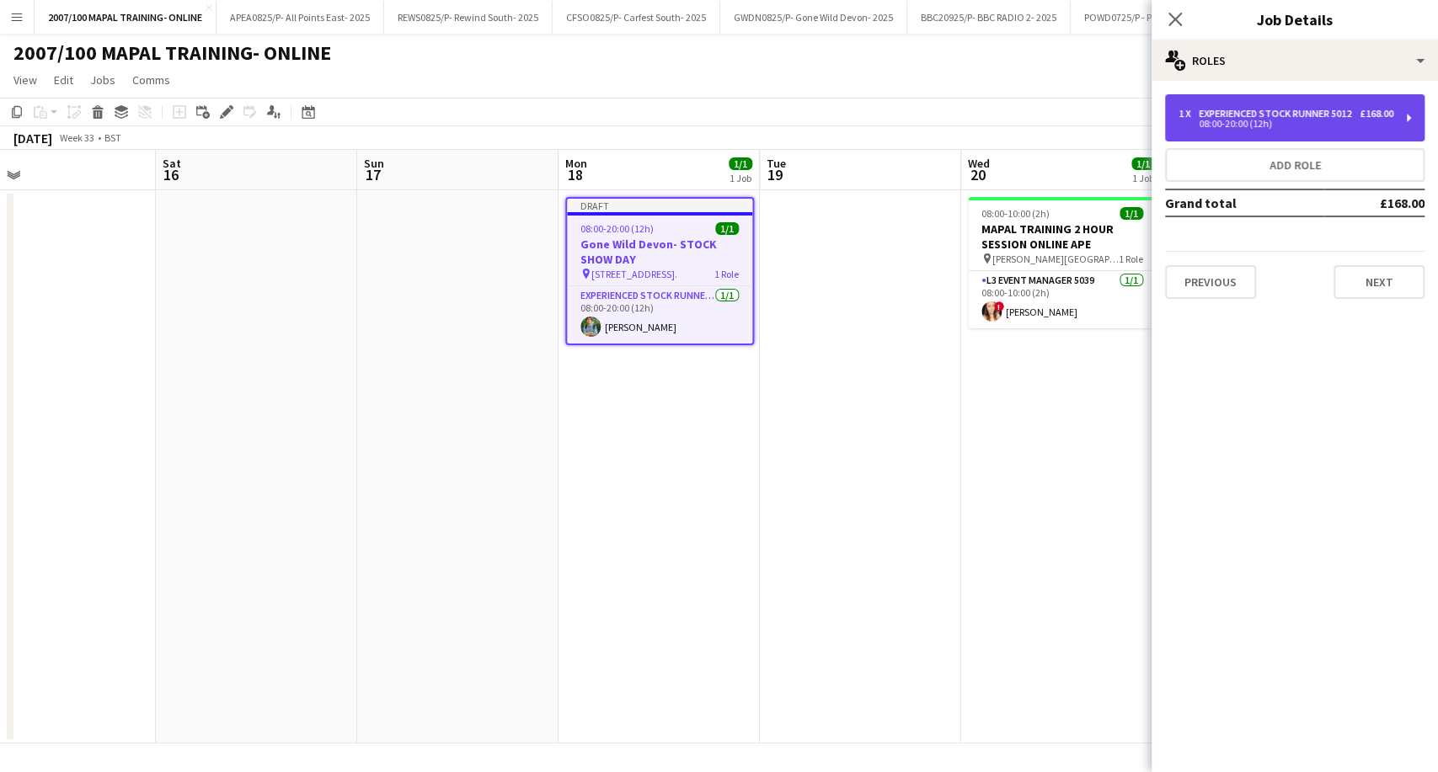
click at [1340, 114] on div "Experienced Stock Runner 5012" at bounding box center [1278, 114] width 159 height 12
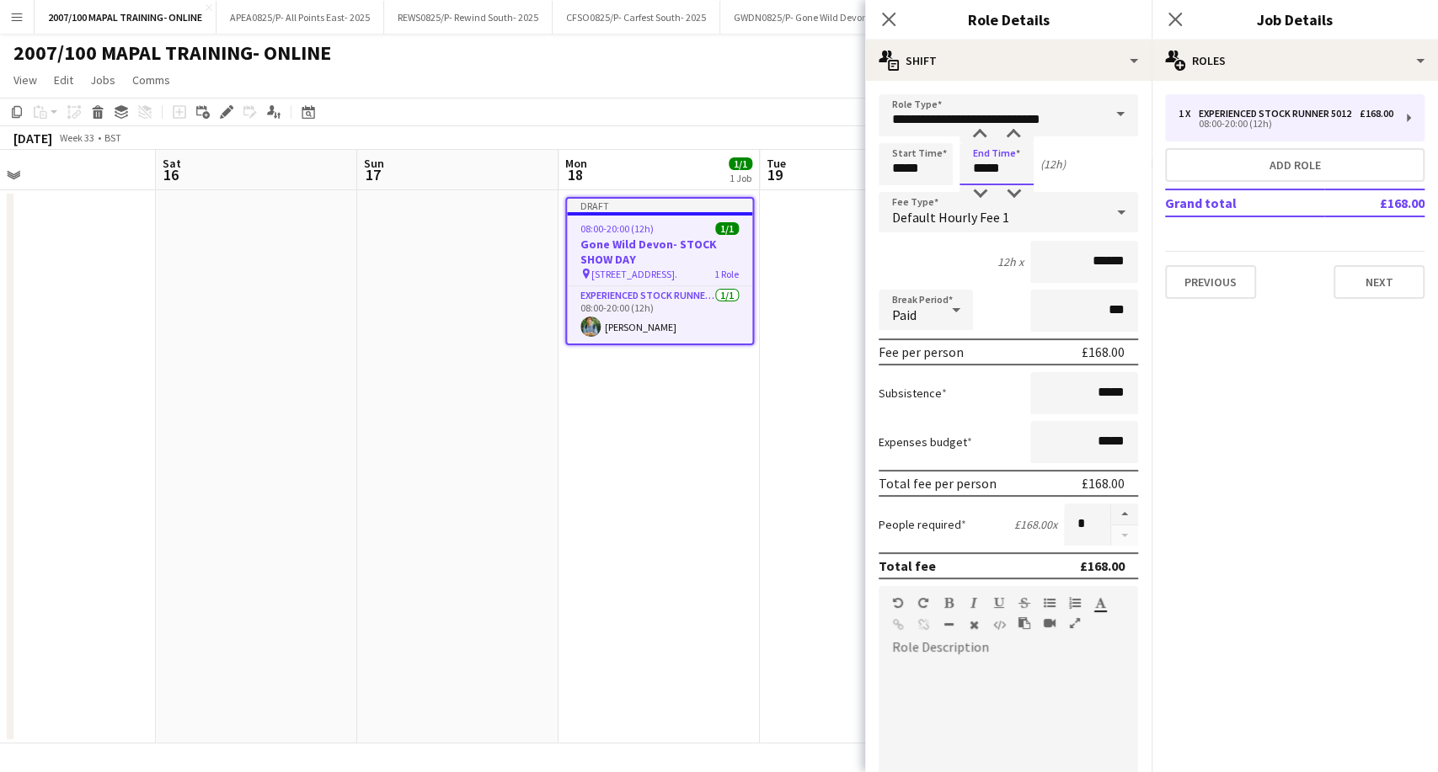
click at [983, 168] on input "*****" at bounding box center [996, 164] width 74 height 42
type input "*****"
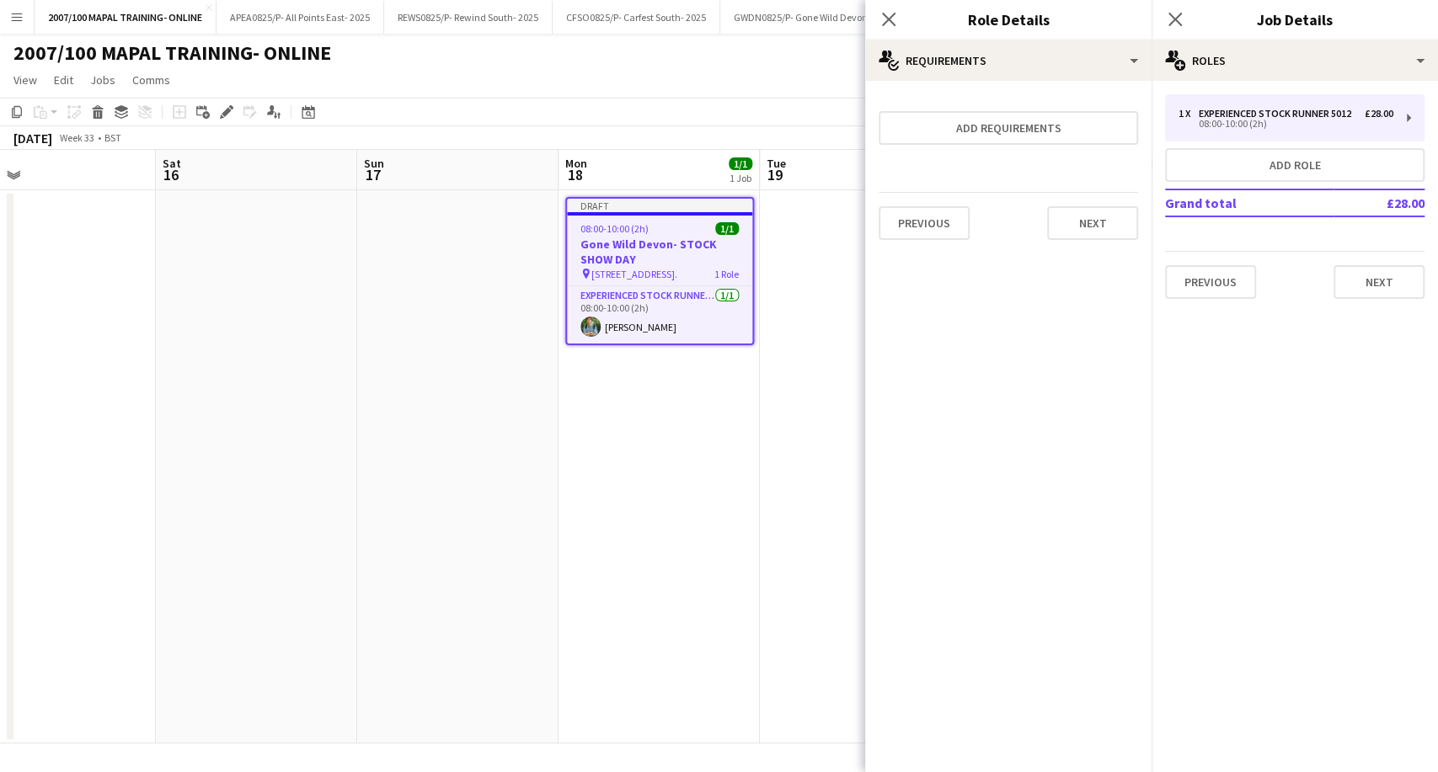
click at [613, 449] on app-date-cell "Draft 08:00-10:00 (2h) 1/1 Gone Wild Devon- STOCK SHOW DAY pin Powderham, Kento…" at bounding box center [658, 466] width 201 height 553
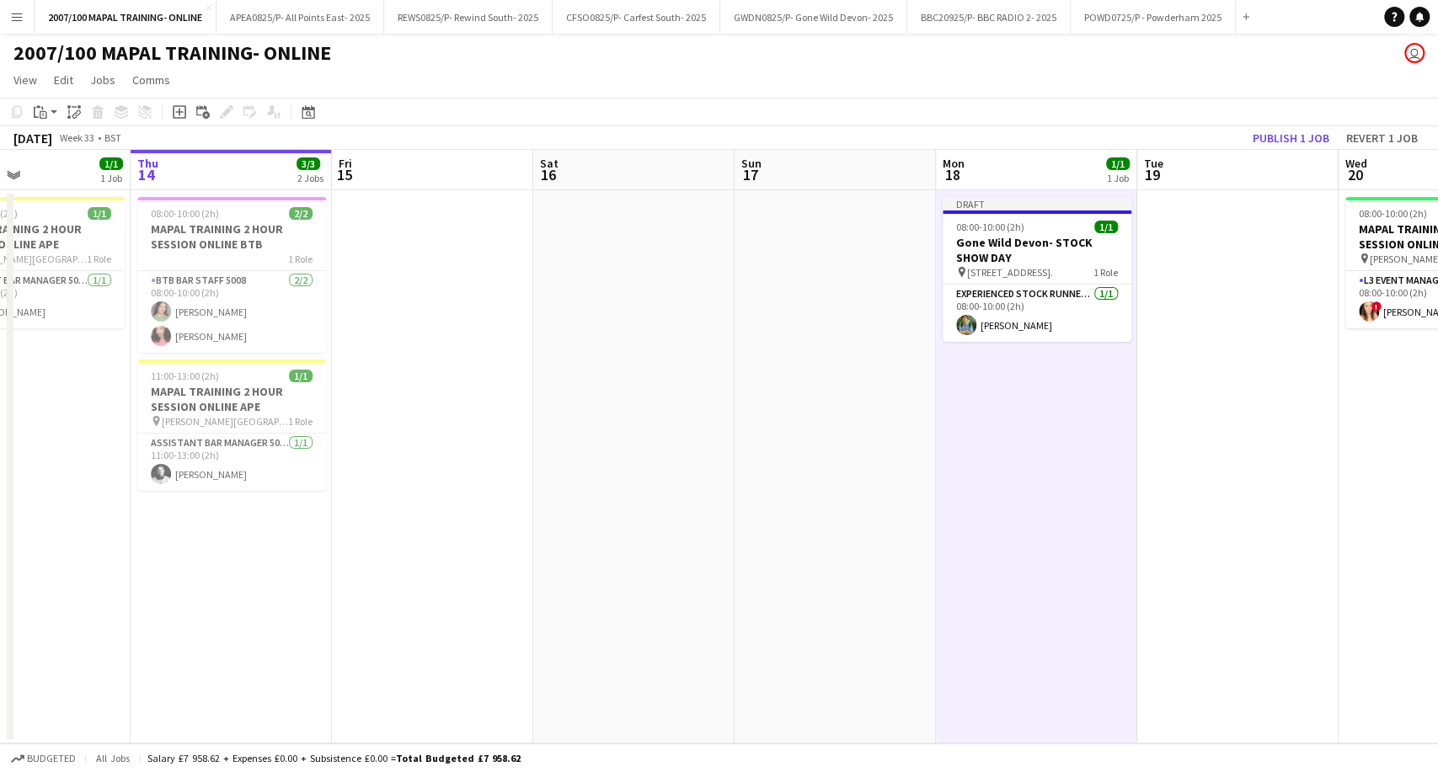
scroll to position [0, 392]
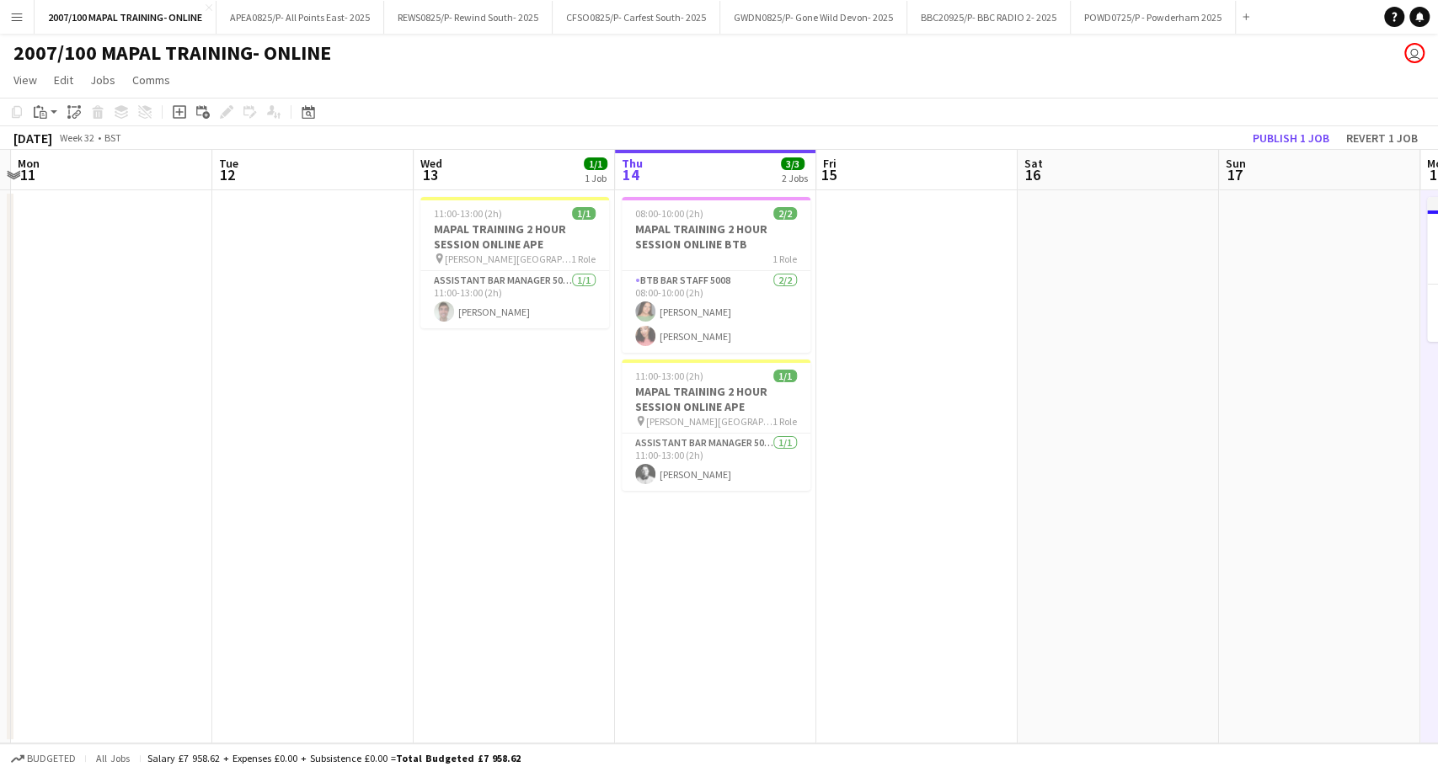
drag, startPoint x: 473, startPoint y: 515, endPoint x: 1335, endPoint y: 509, distance: 861.6
click at [1335, 509] on app-calendar-viewport "Sat 9 Sun 10 Mon 11 Tue 12 Wed 13 1/1 1 Job Thu 14 3/3 2 Jobs Fri 15 Sat 16 Sun…" at bounding box center [719, 447] width 1438 height 594
click at [702, 376] on div "11:00-13:00 (2h) 1/1" at bounding box center [716, 376] width 189 height 13
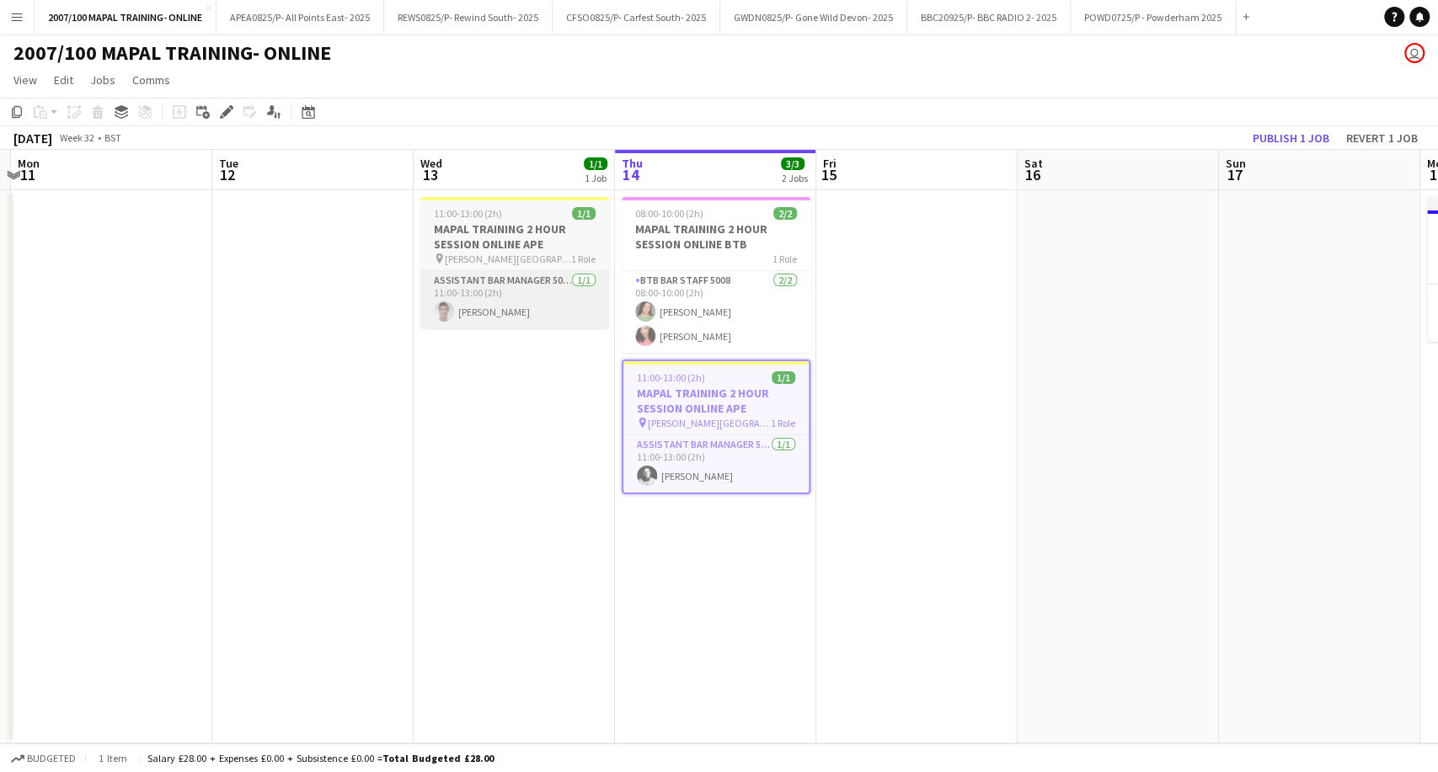
scroll to position [0, 392]
click at [227, 116] on icon "Edit" at bounding box center [226, 111] width 13 height 13
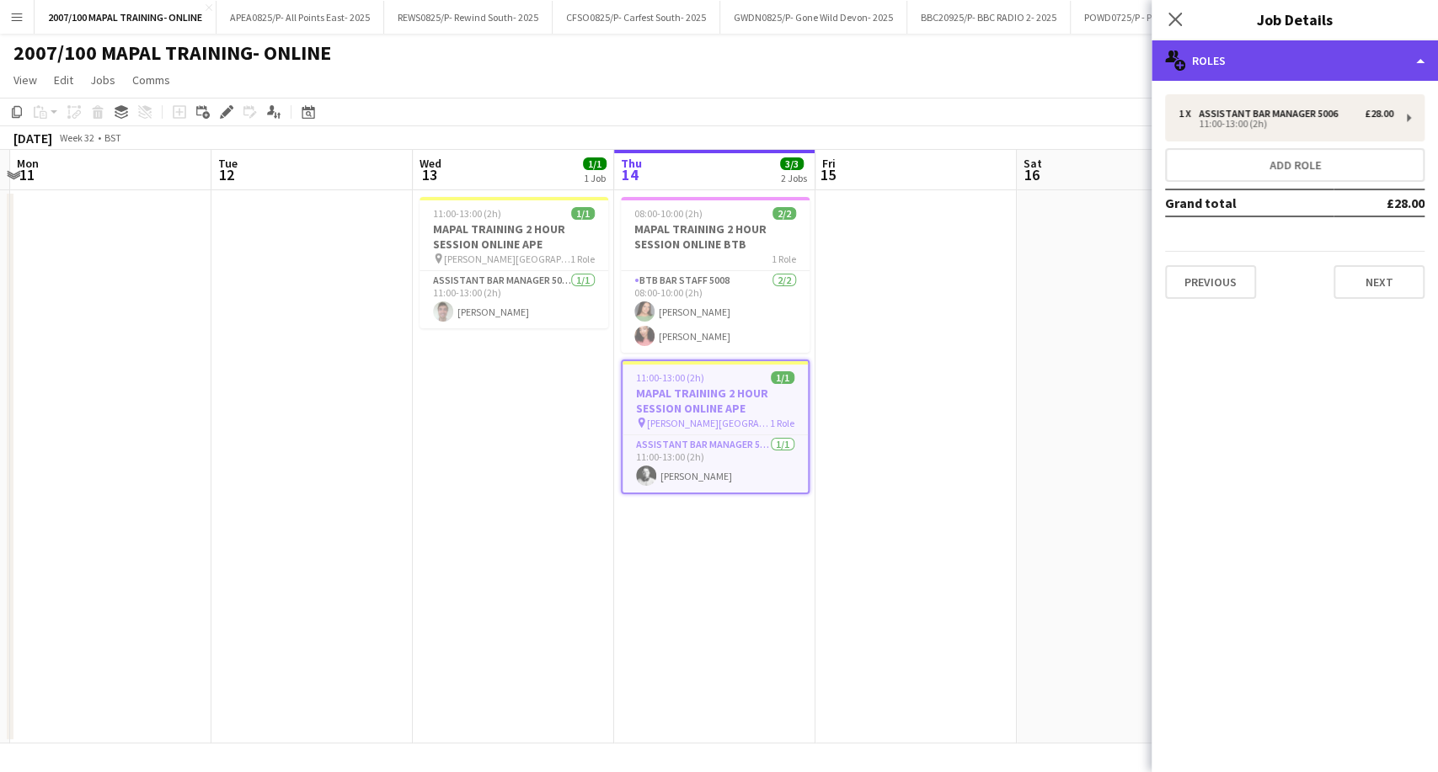
click at [1295, 58] on div "multiple-users-add Roles" at bounding box center [1294, 60] width 286 height 40
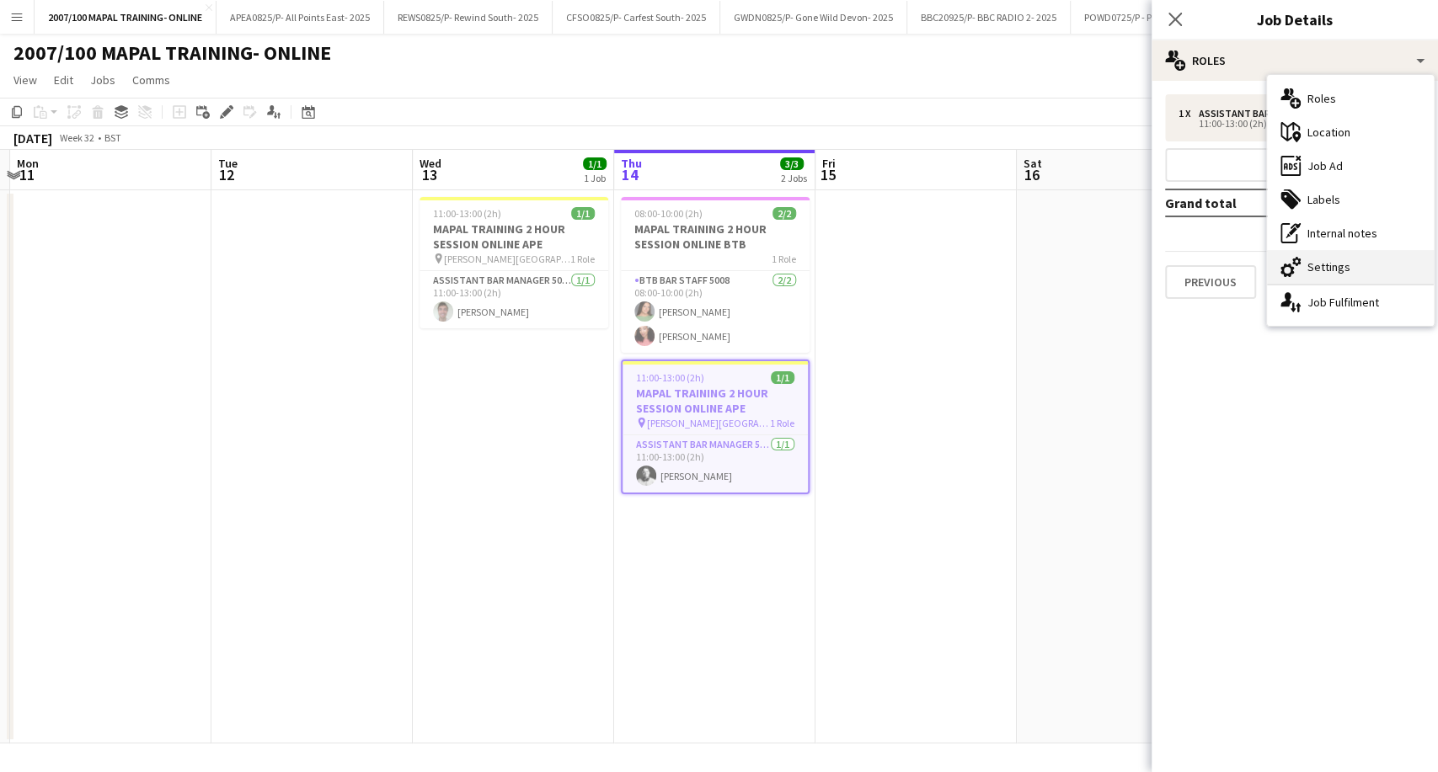
click at [1307, 258] on div "cog-double-3 Settings" at bounding box center [1350, 267] width 167 height 34
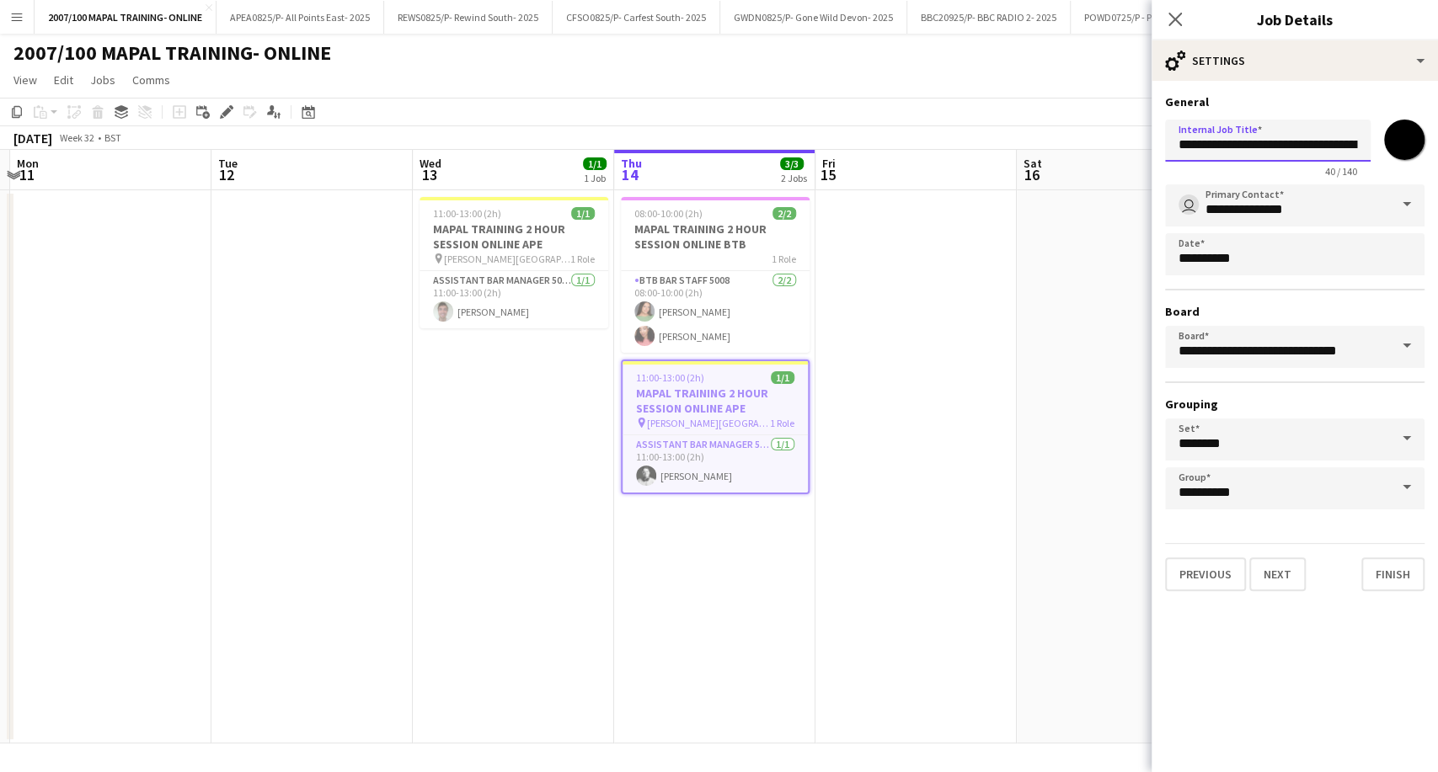
scroll to position [0, 86]
drag, startPoint x: 1180, startPoint y: 142, endPoint x: 1436, endPoint y: 147, distance: 256.1
click at [1423, 147] on form "**********" at bounding box center [1294, 342] width 286 height 497
click at [1167, 15] on icon "Close pop-in" at bounding box center [1175, 19] width 16 height 16
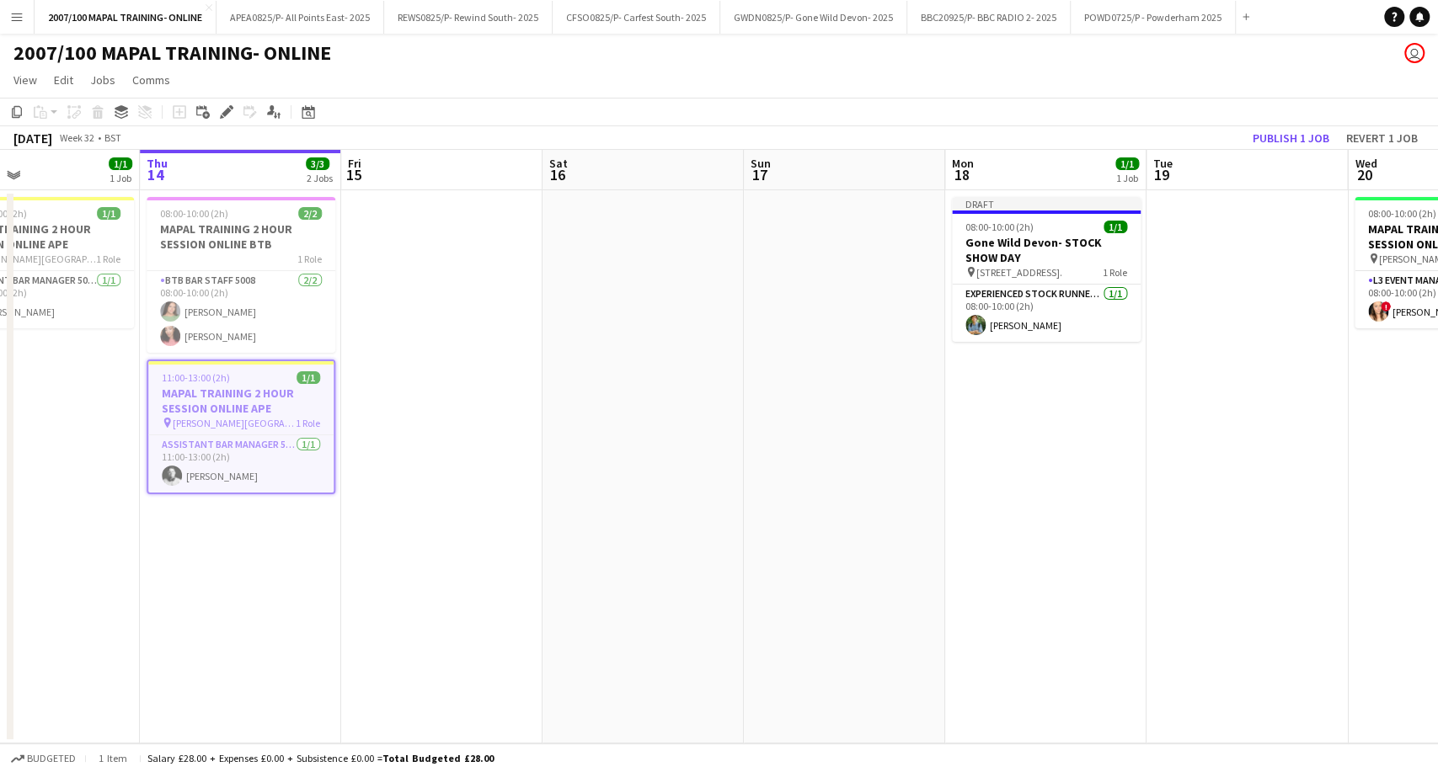
scroll to position [0, 697]
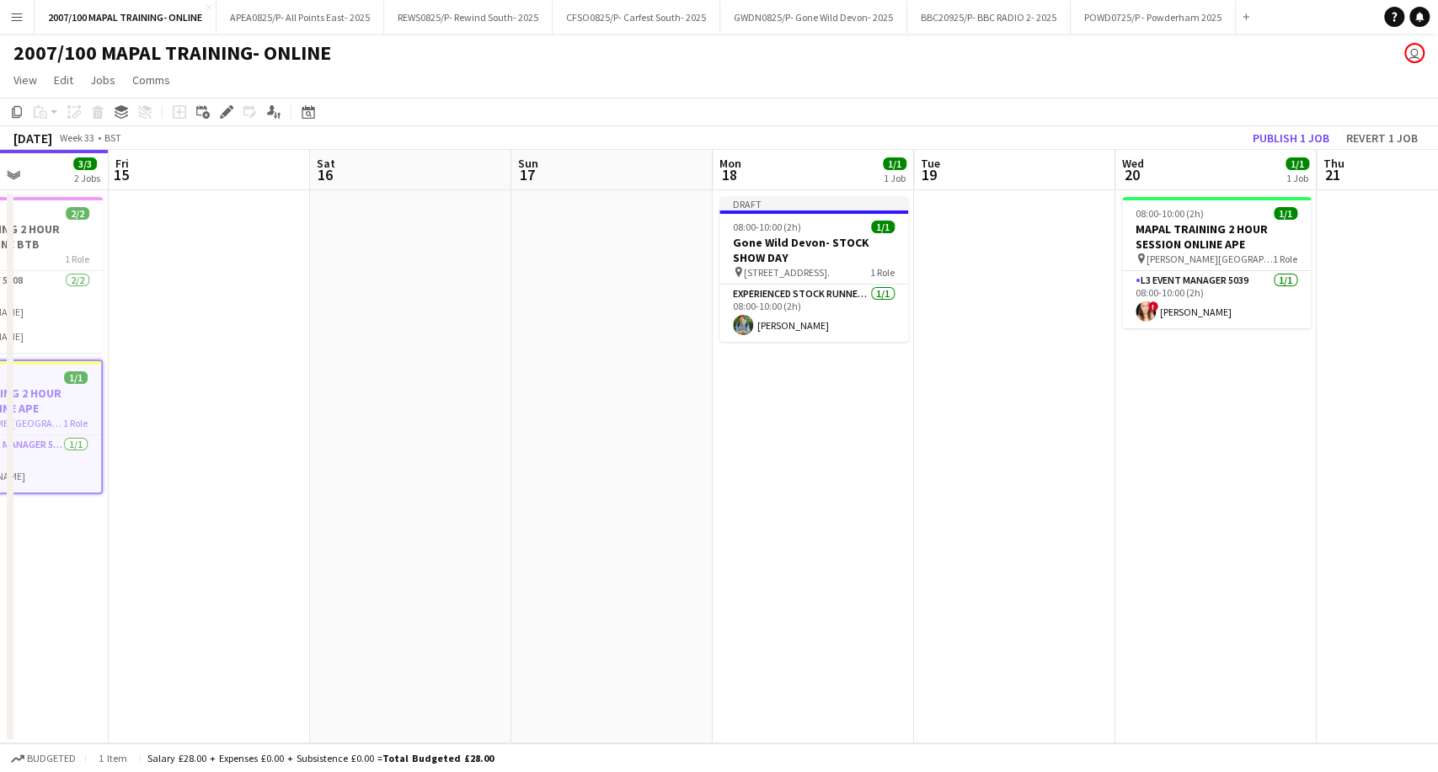
drag, startPoint x: 1193, startPoint y: 325, endPoint x: 556, endPoint y: 345, distance: 637.1
click at [556, 345] on app-calendar-viewport "Mon 11 Tue 12 Wed 13 1/1 1 Job Thu 14 3/3 2 Jobs Fri 15 Sat 16 Sun 17 Mon 18 1/…" at bounding box center [719, 447] width 1438 height 594
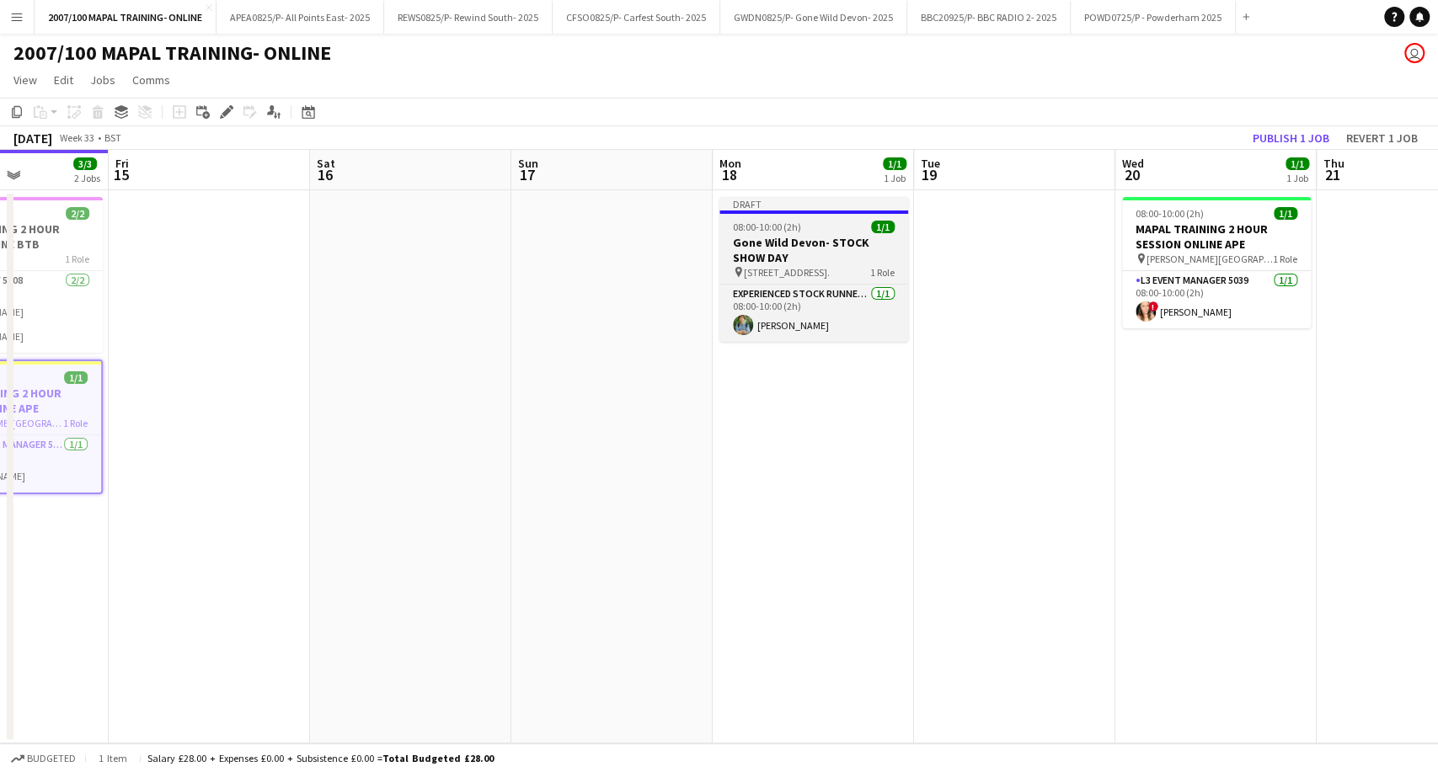
drag, startPoint x: 804, startPoint y: 243, endPoint x: 788, endPoint y: 240, distance: 16.2
click at [804, 243] on h3 "Gone Wild Devon- STOCK SHOW DAY" at bounding box center [813, 250] width 189 height 30
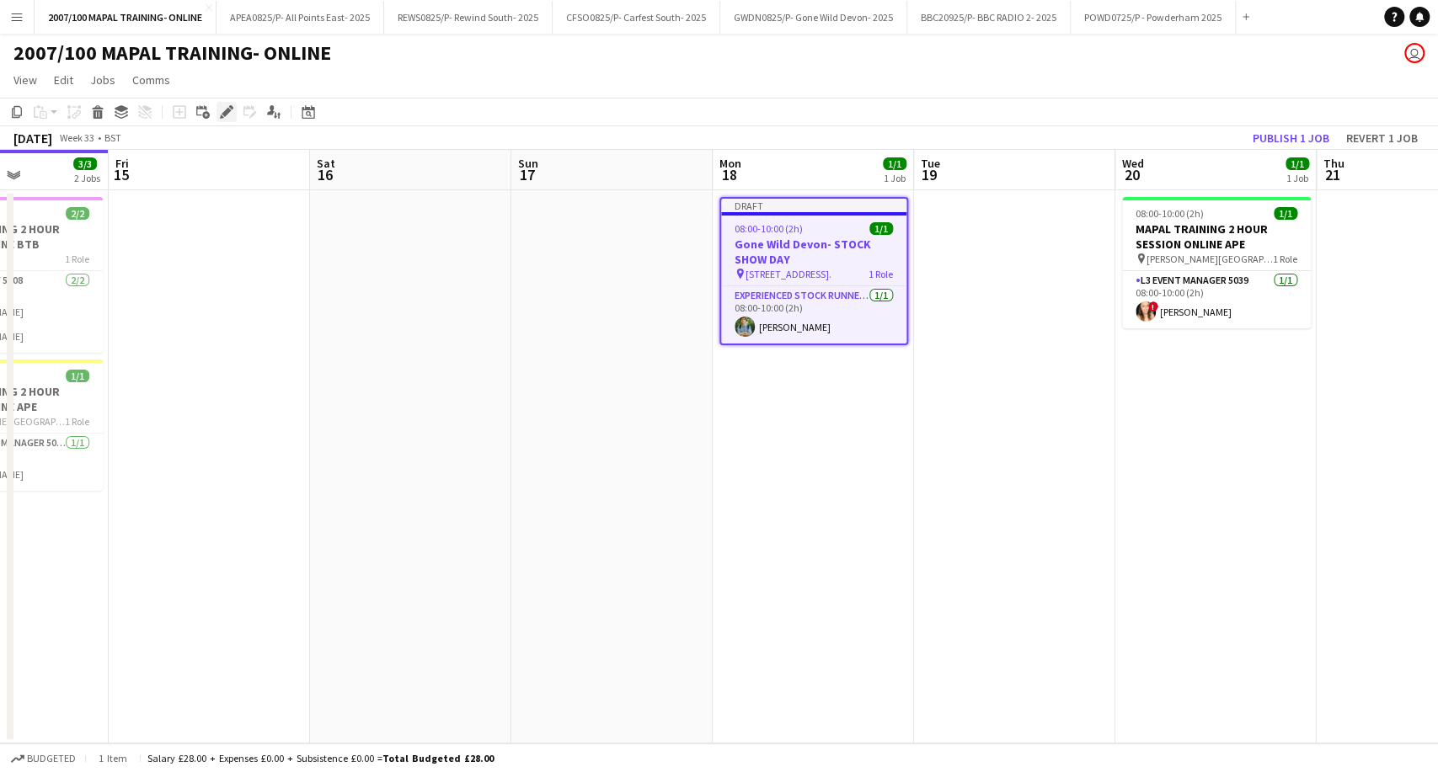
click at [222, 109] on icon "Edit" at bounding box center [226, 111] width 13 height 13
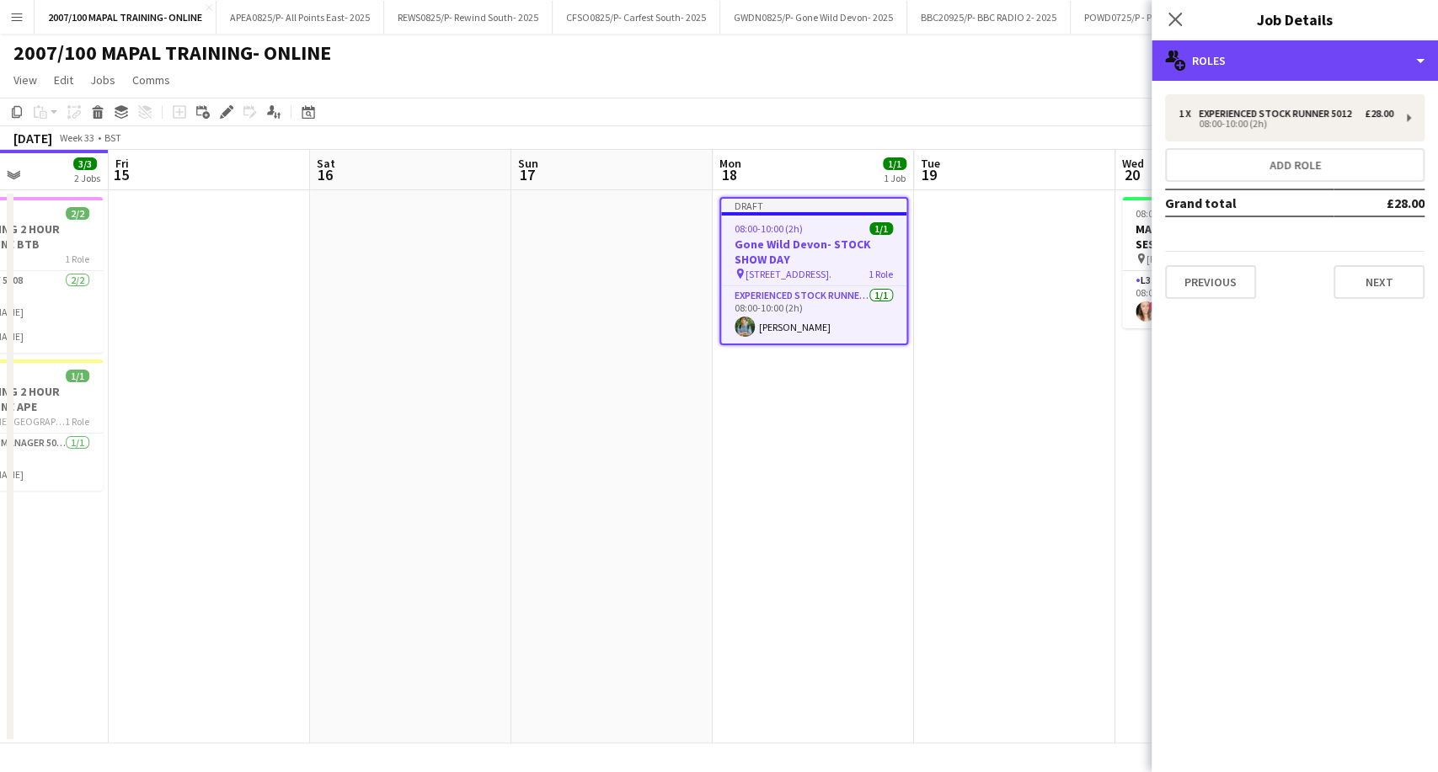
click at [1268, 63] on div "multiple-users-add Roles" at bounding box center [1294, 60] width 286 height 40
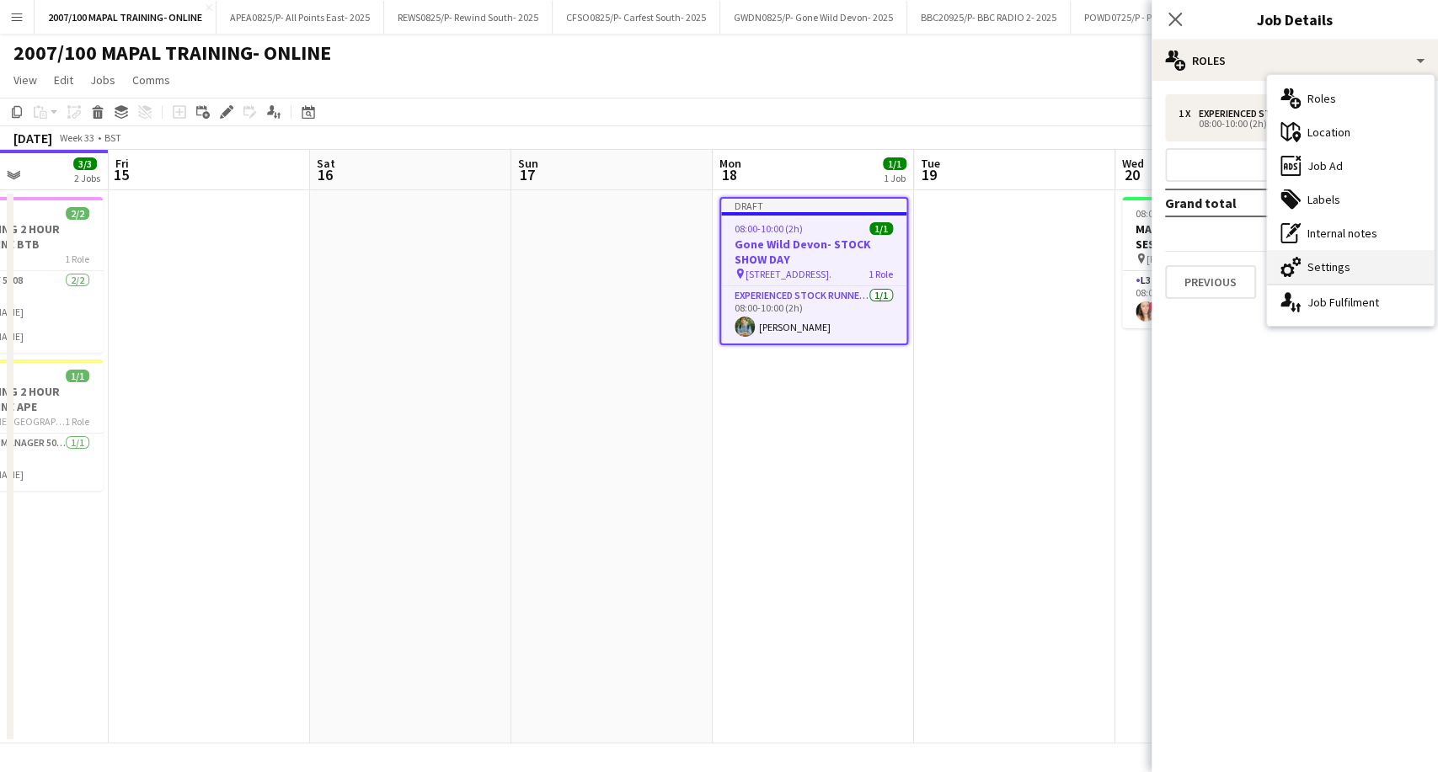
click at [1343, 258] on div "cog-double-3 Settings" at bounding box center [1350, 267] width 167 height 34
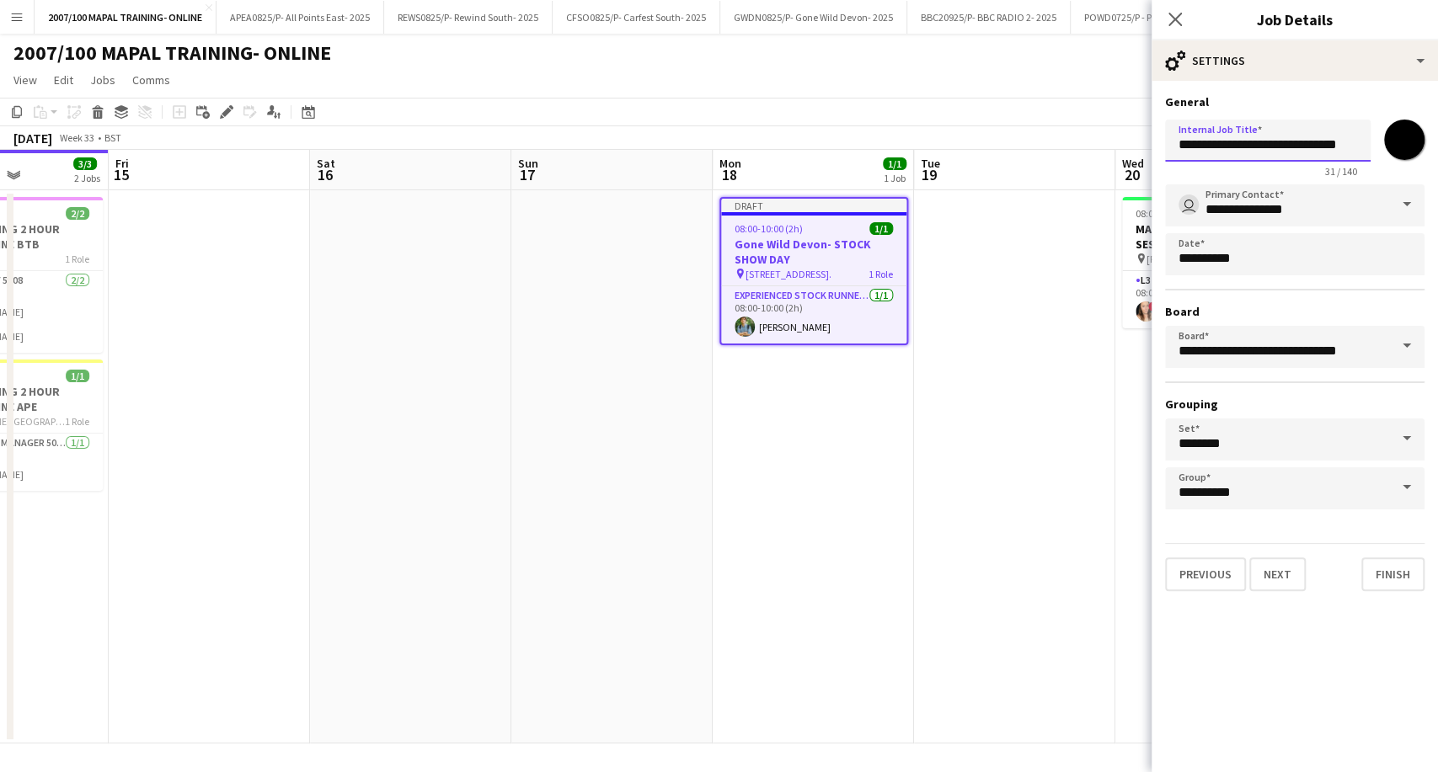
scroll to position [0, 24]
drag, startPoint x: 1177, startPoint y: 143, endPoint x: 1427, endPoint y: 150, distance: 250.2
click at [1423, 150] on form "**********" at bounding box center [1294, 342] width 286 height 497
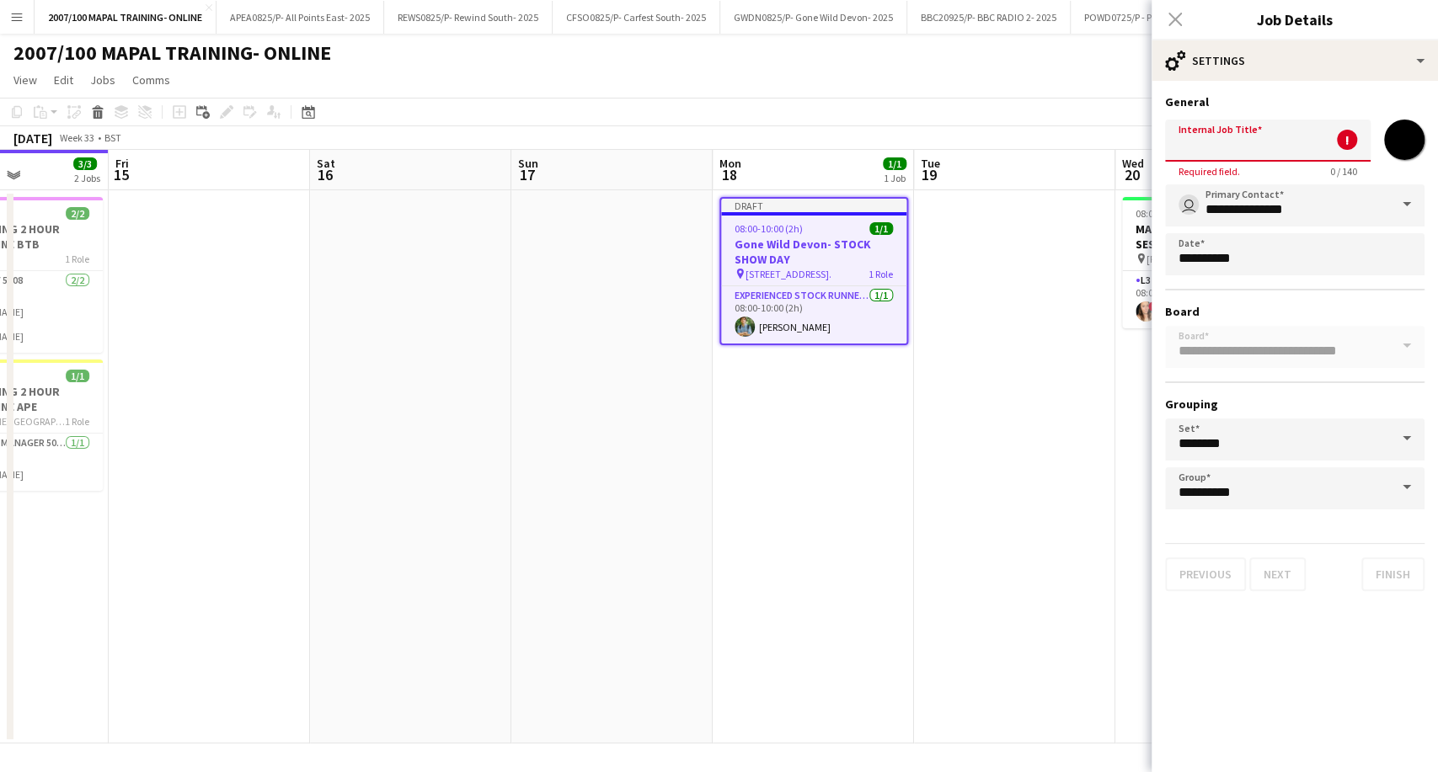
scroll to position [0, 0]
paste input "**********"
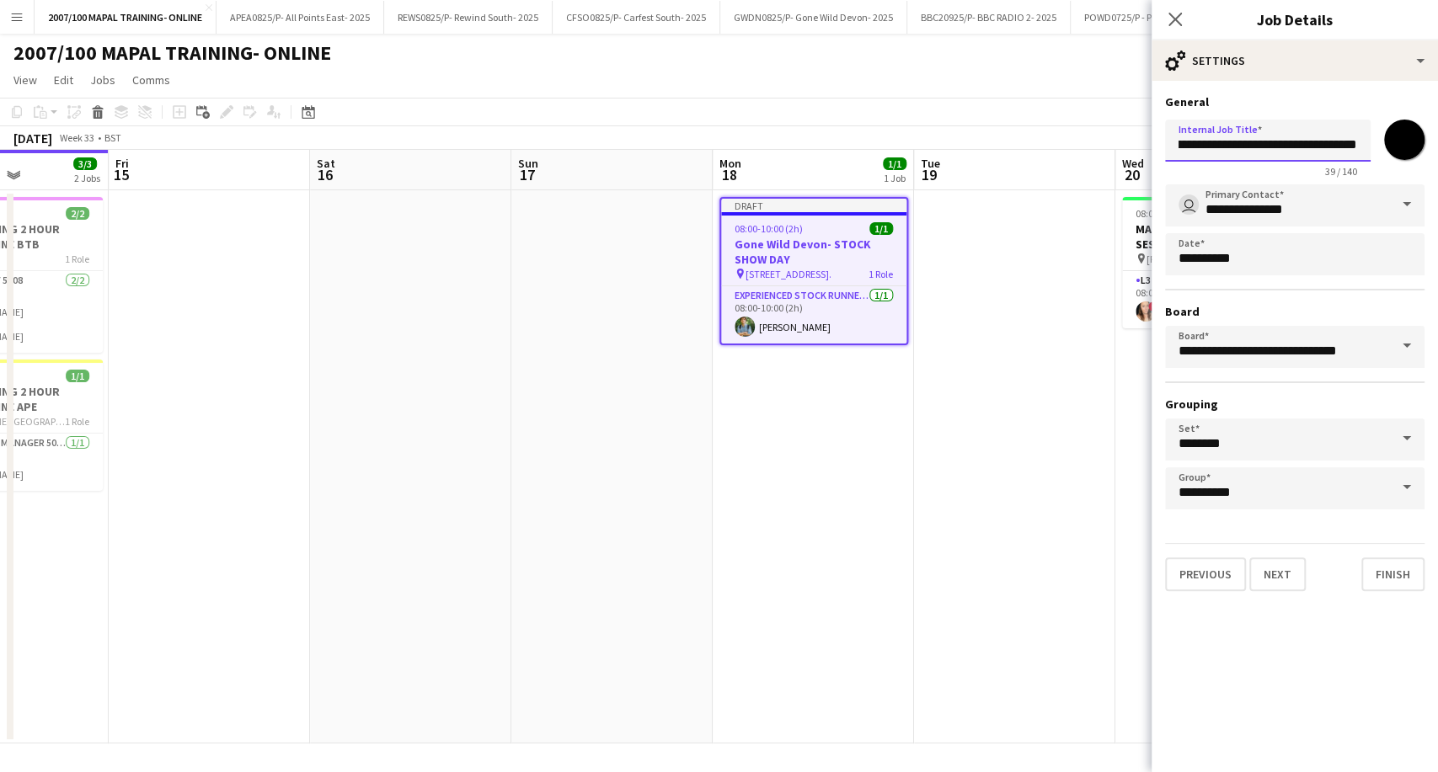
scroll to position [0, 91]
type input "**********"
click at [1038, 510] on app-date-cell at bounding box center [1014, 466] width 201 height 553
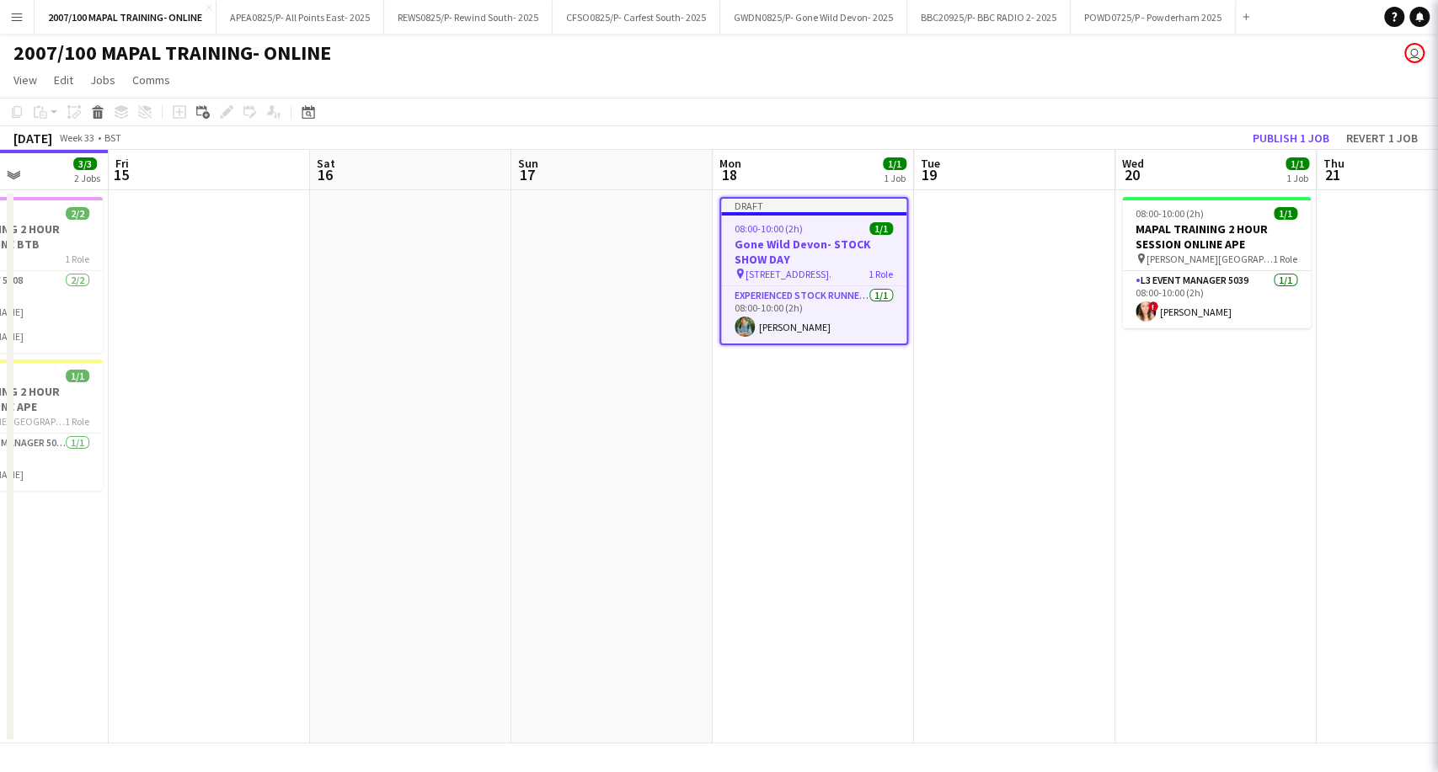
scroll to position [0, 0]
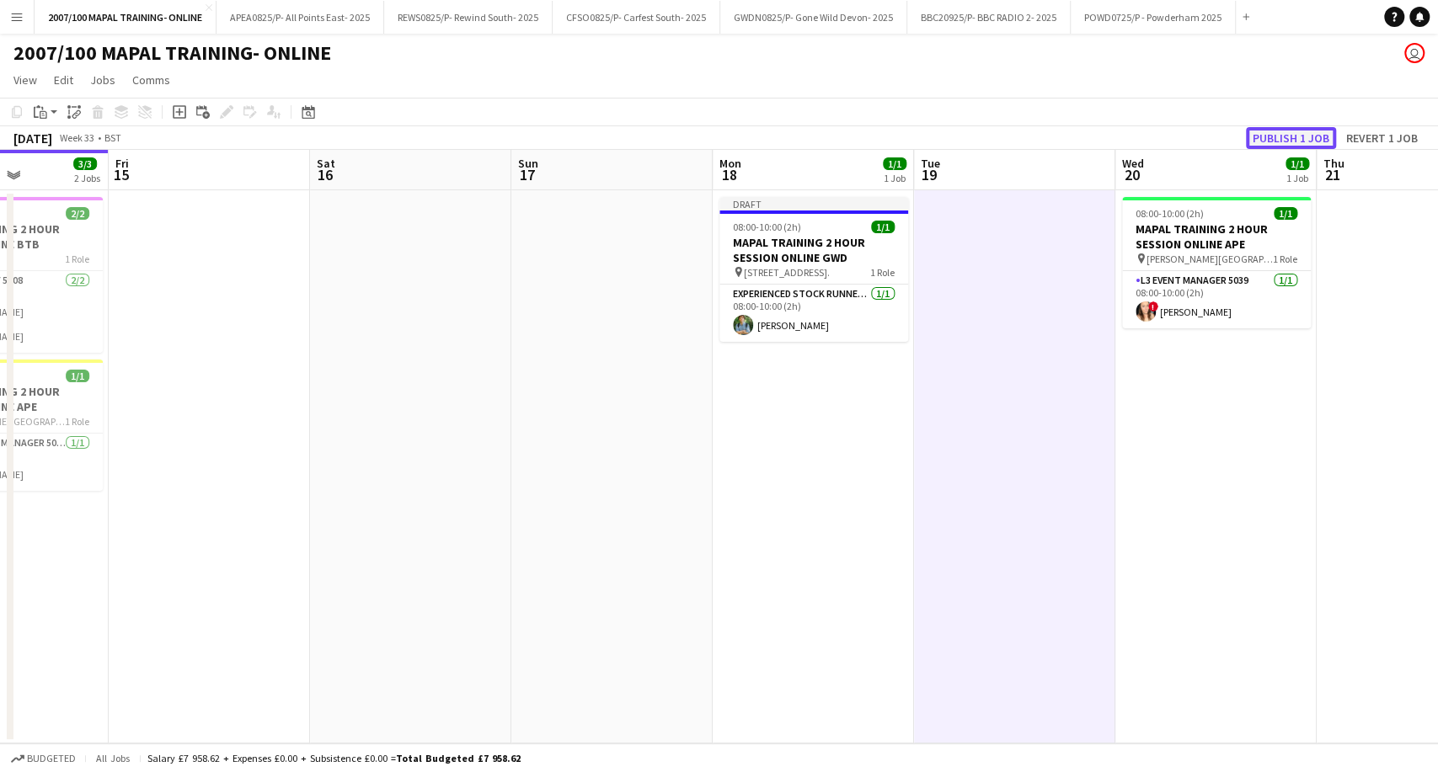
click at [1296, 129] on button "Publish 1 job" at bounding box center [1291, 138] width 90 height 22
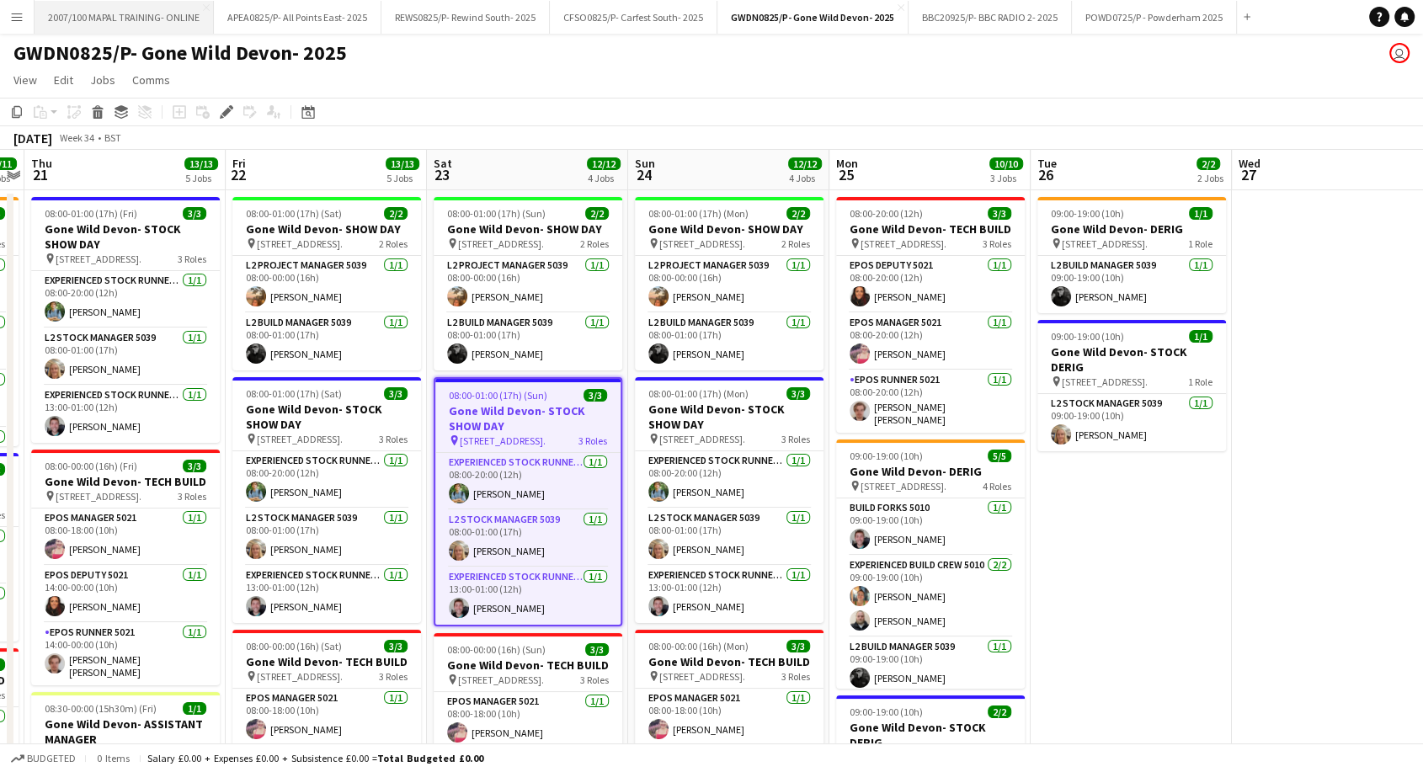
click at [158, 12] on button "2007/100 MAPAL TRAINING- ONLINE Close" at bounding box center [124, 17] width 179 height 33
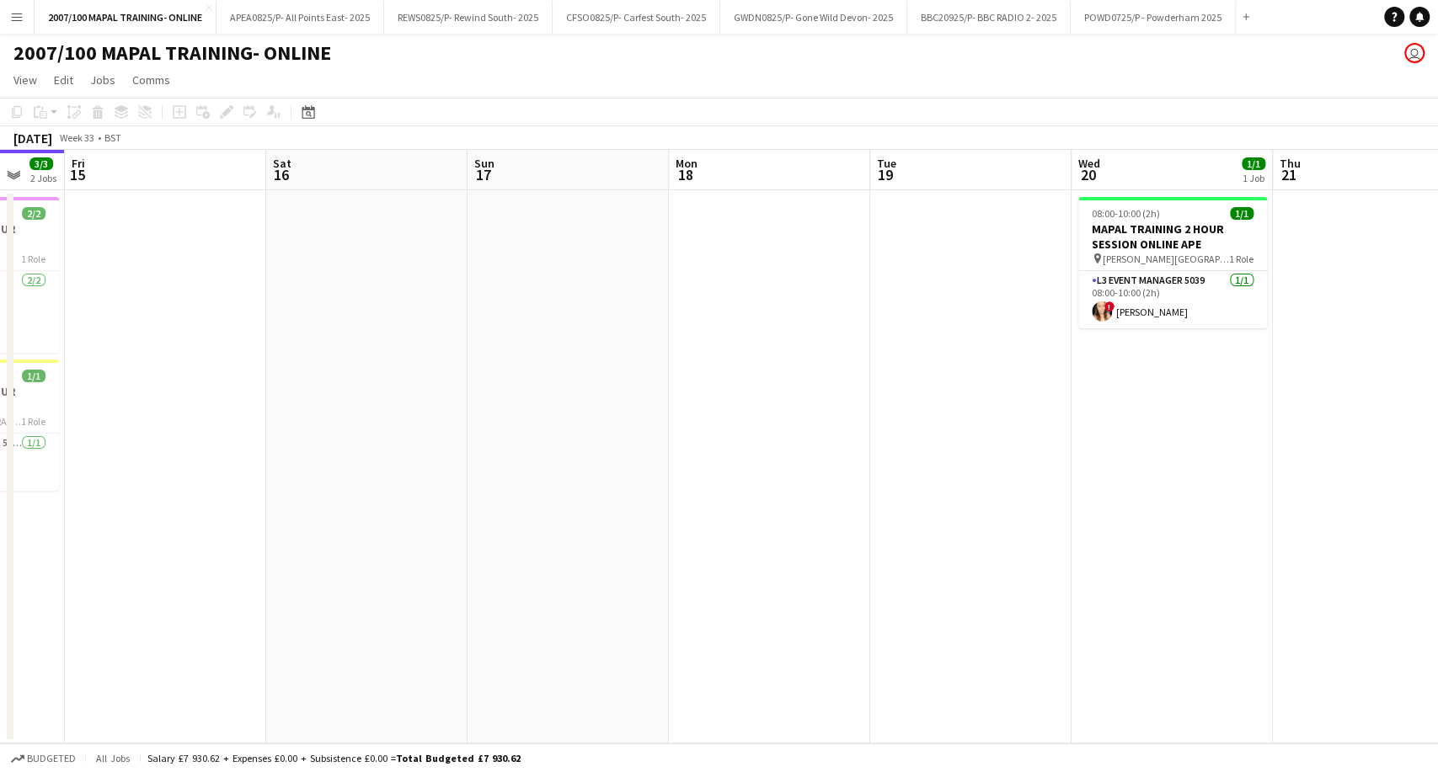
scroll to position [0, 767]
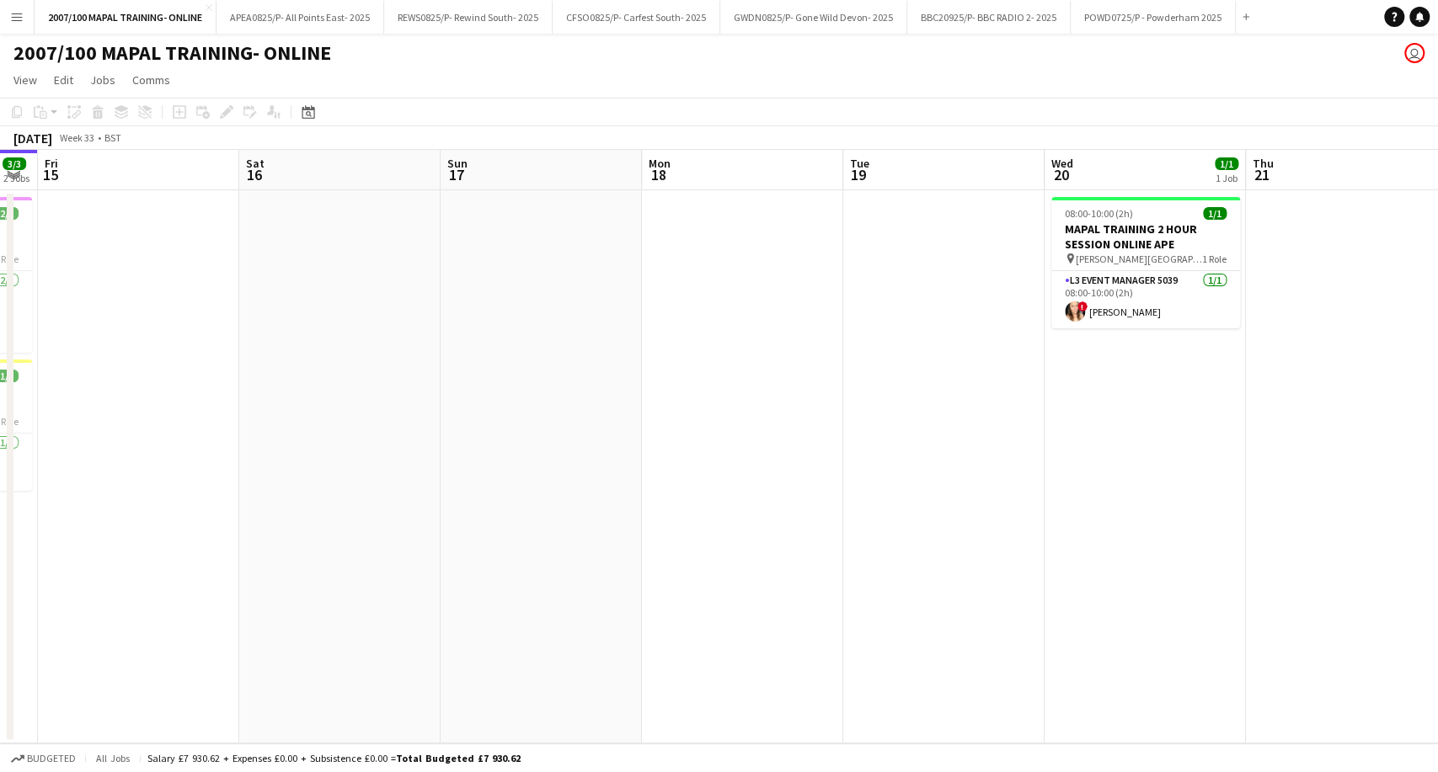
drag, startPoint x: 1112, startPoint y: 262, endPoint x: 747, endPoint y: 285, distance: 365.4
click at [747, 285] on app-calendar-viewport "Mon 11 Tue 12 Wed 13 1/1 1 Job Thu 14 3/3 2 Jobs Fri 15 Sat 16 Sun 17 Mon 18 Tu…" at bounding box center [719, 447] width 1438 height 594
click at [743, 285] on app-date-cell at bounding box center [742, 466] width 201 height 553
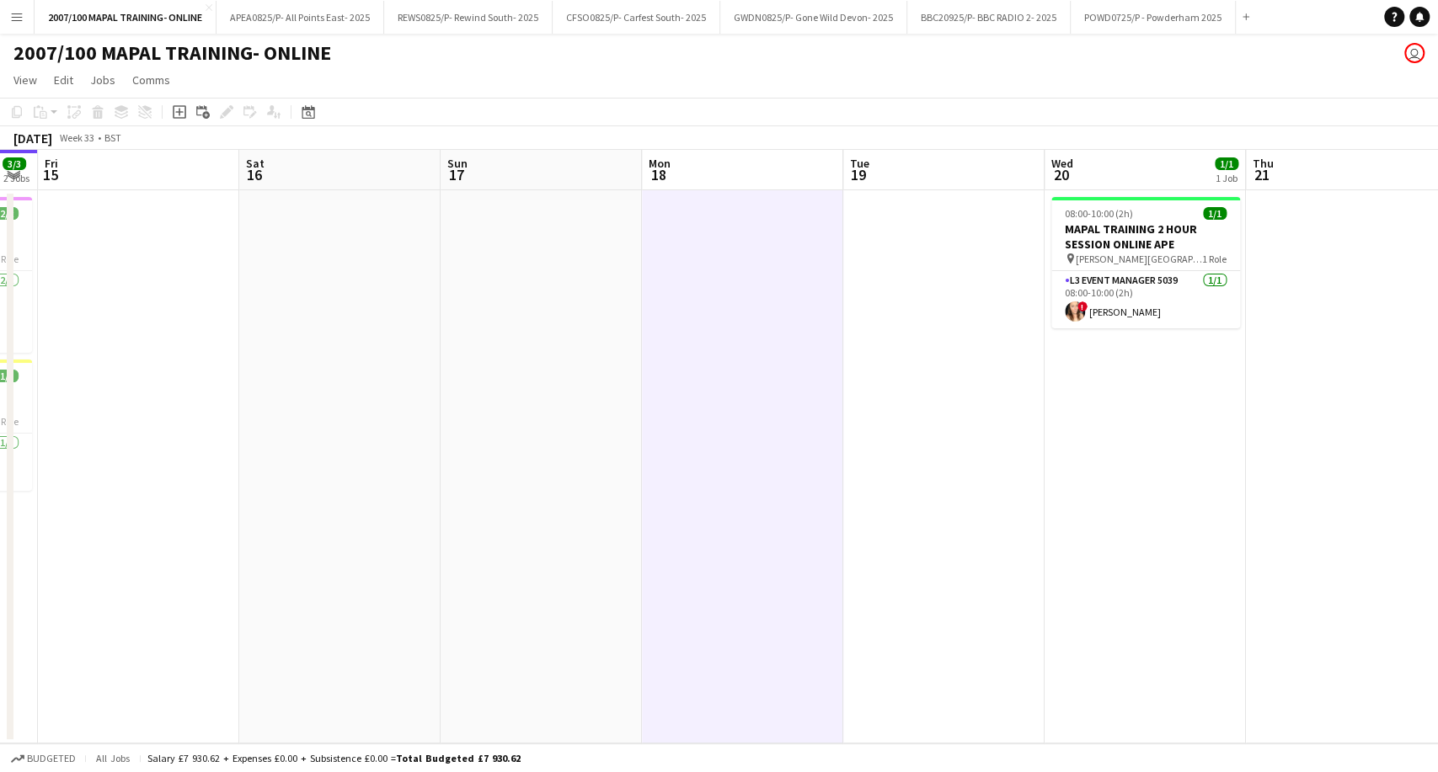
click at [729, 245] on app-date-cell at bounding box center [742, 466] width 201 height 553
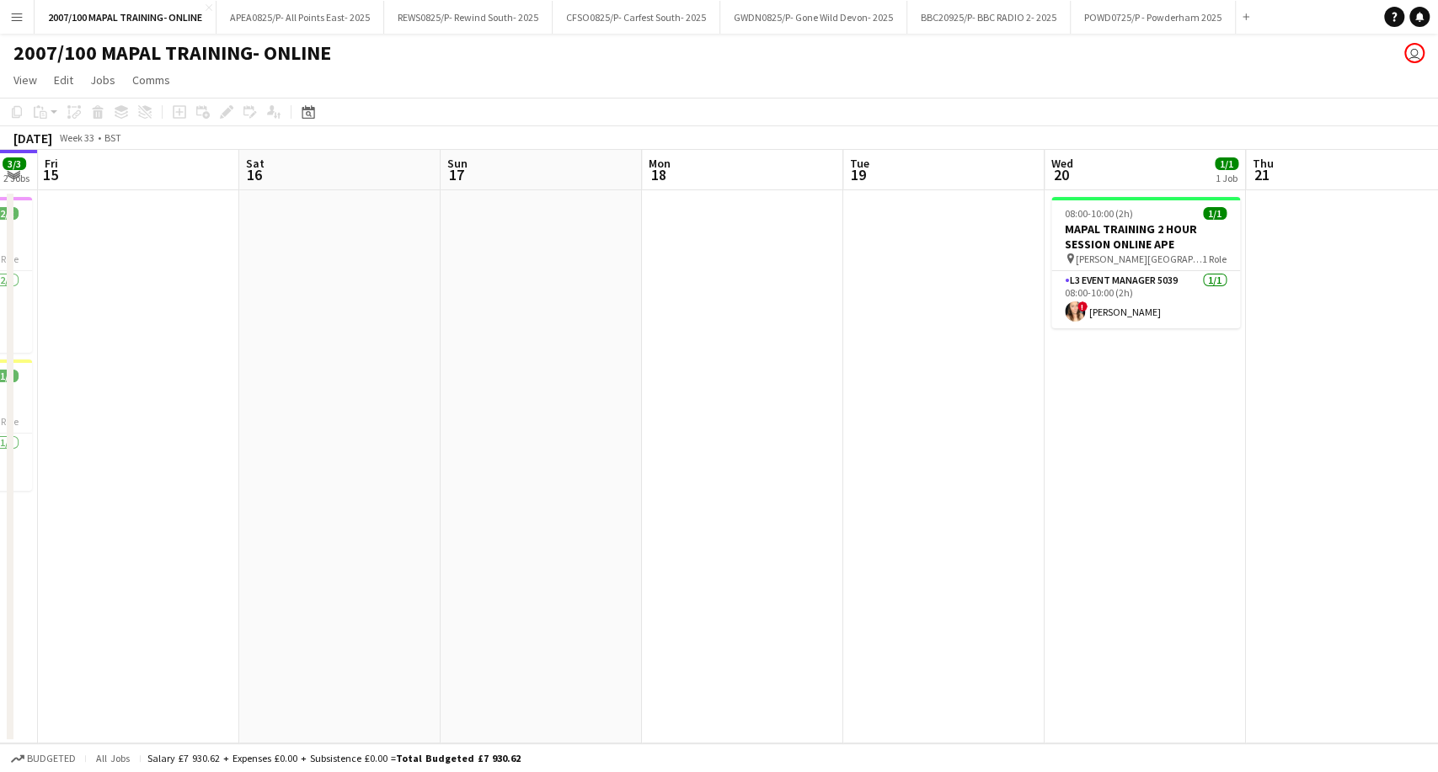
click at [729, 245] on app-date-cell at bounding box center [742, 466] width 201 height 553
